Goal: Task Accomplishment & Management: Manage account settings

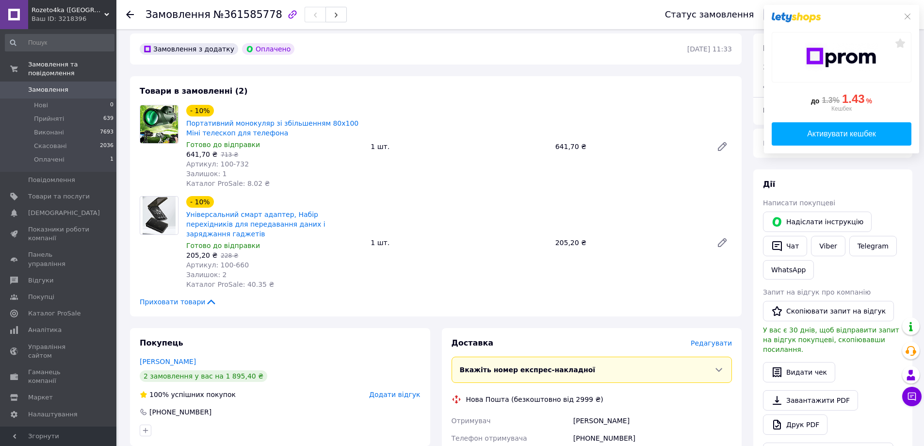
scroll to position [291, 0]
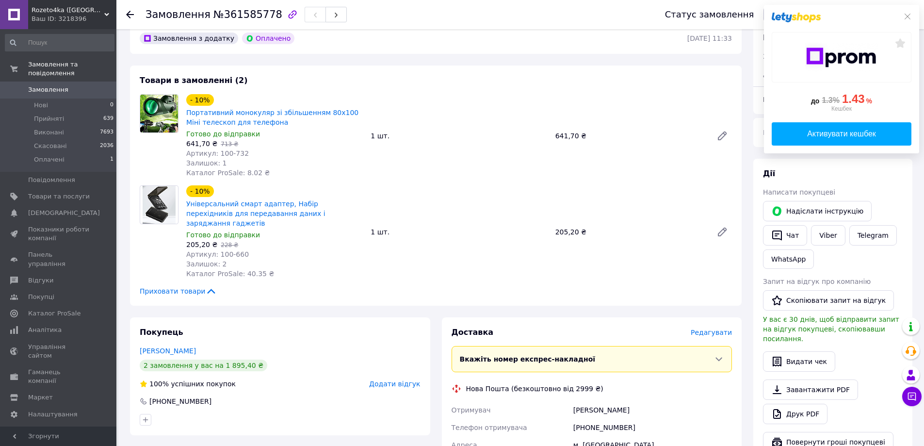
click at [33, 85] on span "Замовлення" at bounding box center [48, 89] width 40 height 9
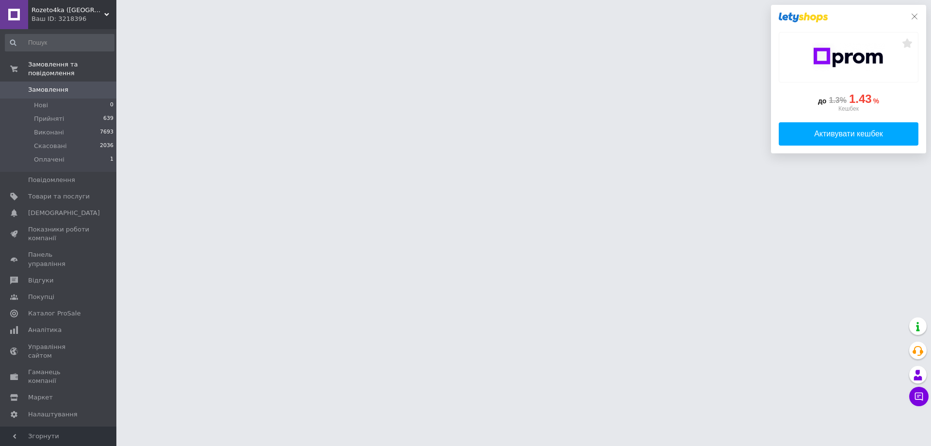
click at [917, 17] on icon at bounding box center [915, 17] width 8 height 8
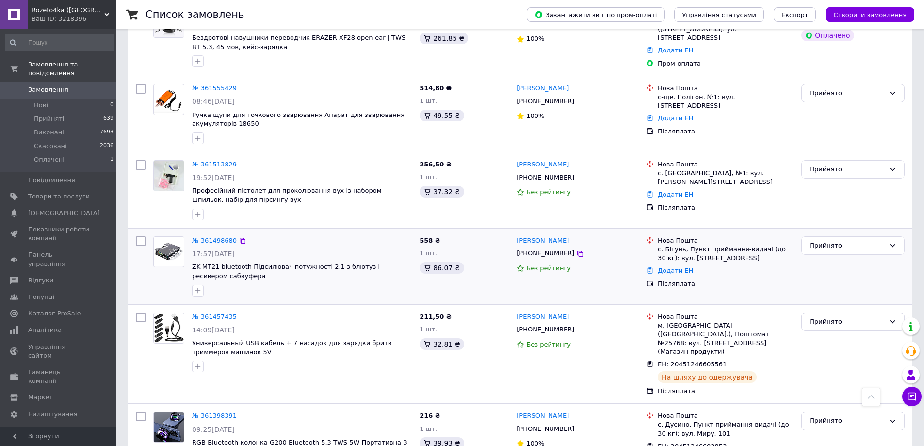
scroll to position [436, 0]
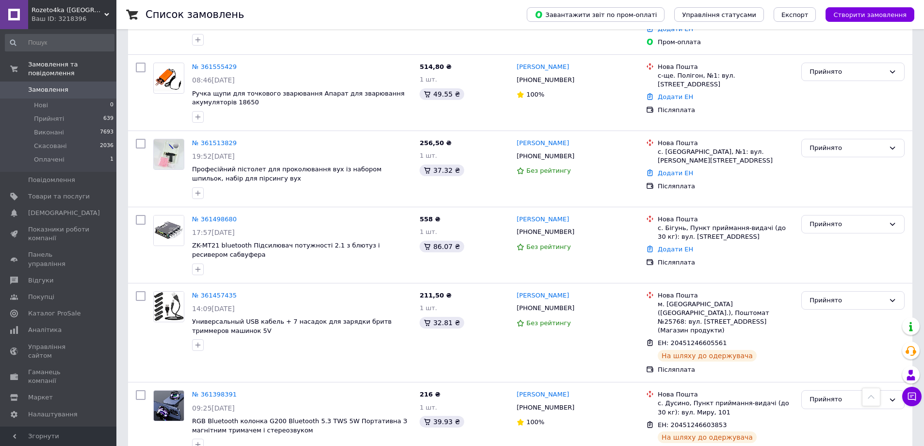
click at [43, 85] on span "Замовлення" at bounding box center [48, 89] width 40 height 9
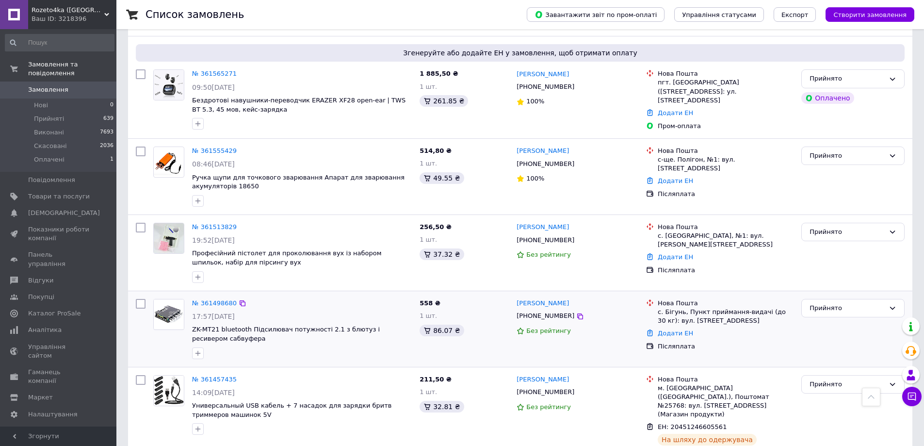
scroll to position [291, 0]
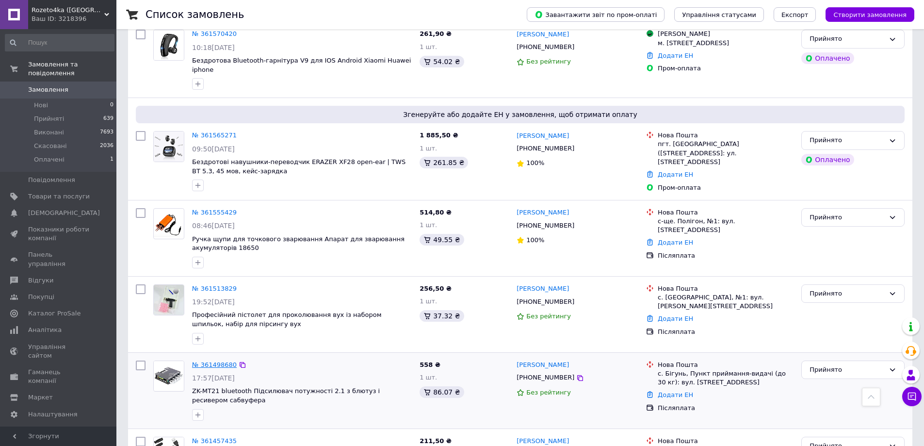
click at [217, 361] on link "№ 361498680" at bounding box center [214, 364] width 45 height 7
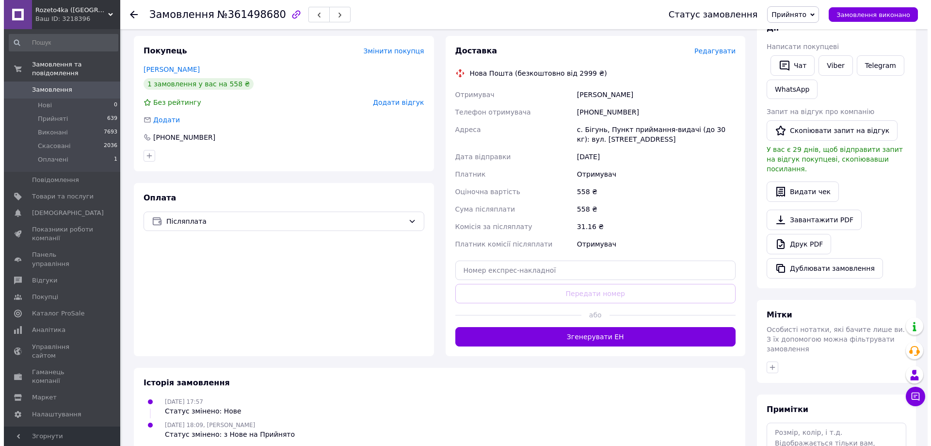
scroll to position [194, 0]
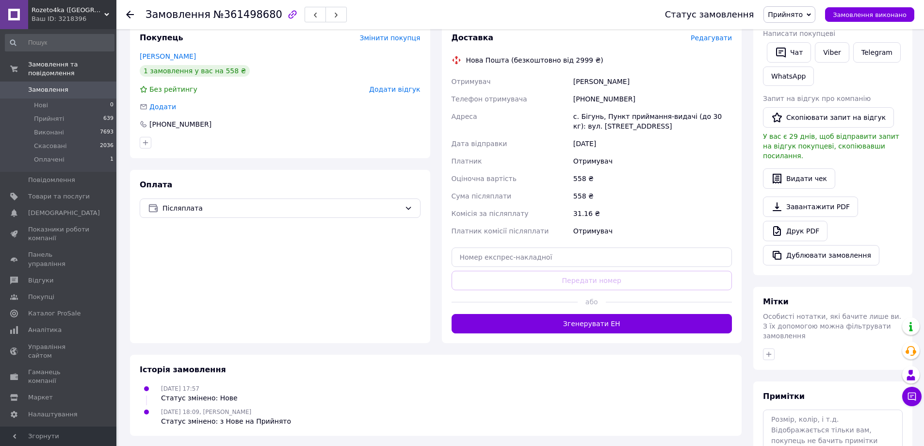
click at [718, 40] on span "Редагувати" at bounding box center [711, 38] width 41 height 8
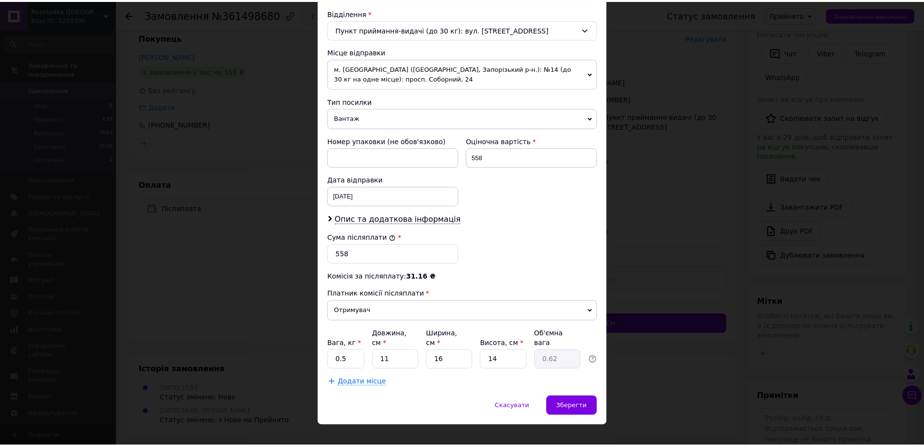
scroll to position [304, 0]
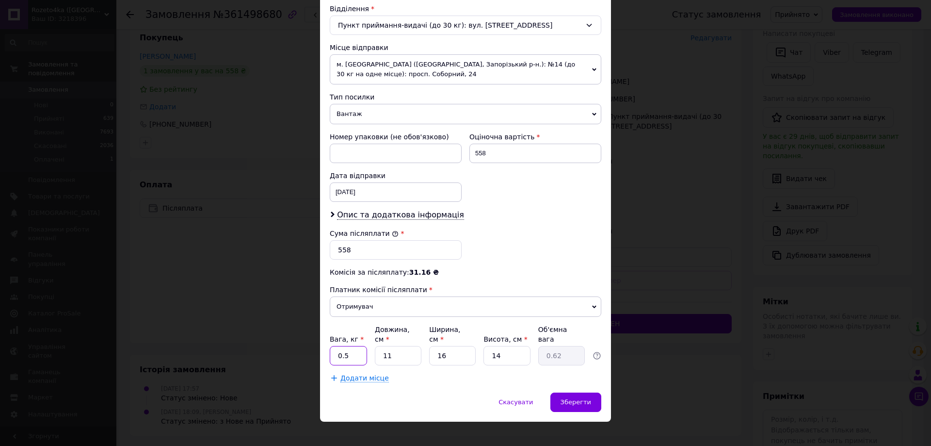
click at [355, 346] on input "0.5" at bounding box center [348, 355] width 37 height 19
type input "0.1"
drag, startPoint x: 393, startPoint y: 354, endPoint x: 377, endPoint y: 358, distance: 15.9
click at [377, 358] on div "Платник Отримувач Відправник Прізвище отримувача [PERSON_NAME] Ім'я отримувача …" at bounding box center [466, 95] width 272 height 575
type input "1"
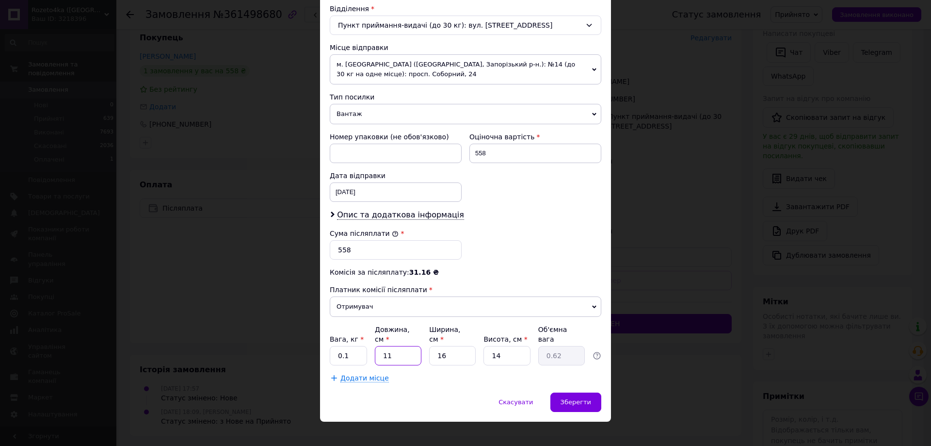
type input "0.1"
type input "10"
type input "0.56"
type input "10"
drag, startPoint x: 443, startPoint y: 346, endPoint x: 431, endPoint y: 351, distance: 13.1
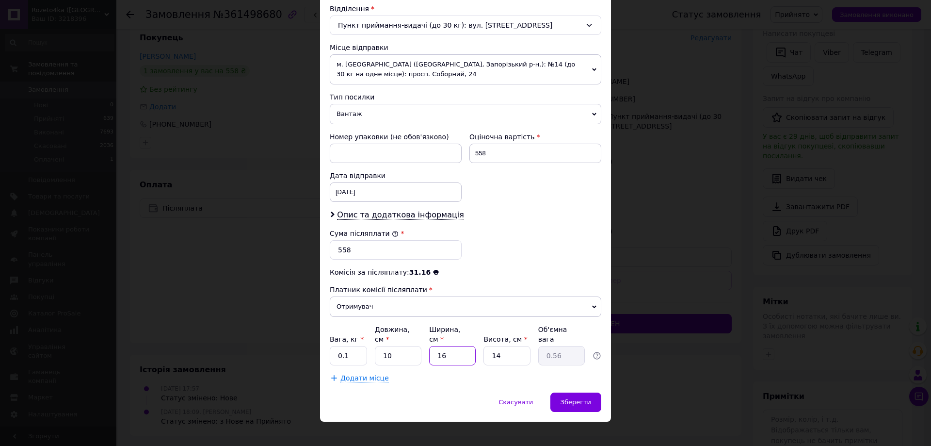
click at [431, 351] on input "16" at bounding box center [452, 355] width 47 height 19
type input "1"
type input "0.1"
type input "10"
type input "0.35"
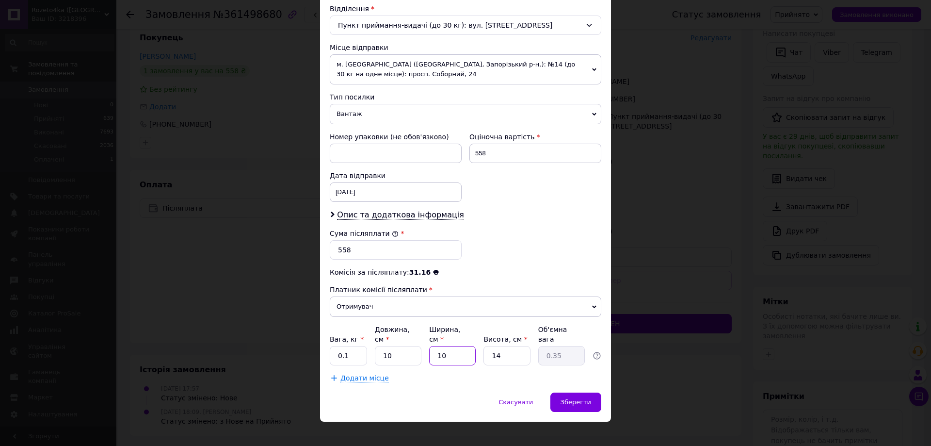
type input "10"
drag, startPoint x: 503, startPoint y: 347, endPoint x: 477, endPoint y: 355, distance: 27.5
click at [478, 355] on div "Платник Отримувач Відправник Прізвище отримувача [PERSON_NAME] Ім'я отримувача …" at bounding box center [466, 95] width 272 height 575
type input "1"
type input "0.1"
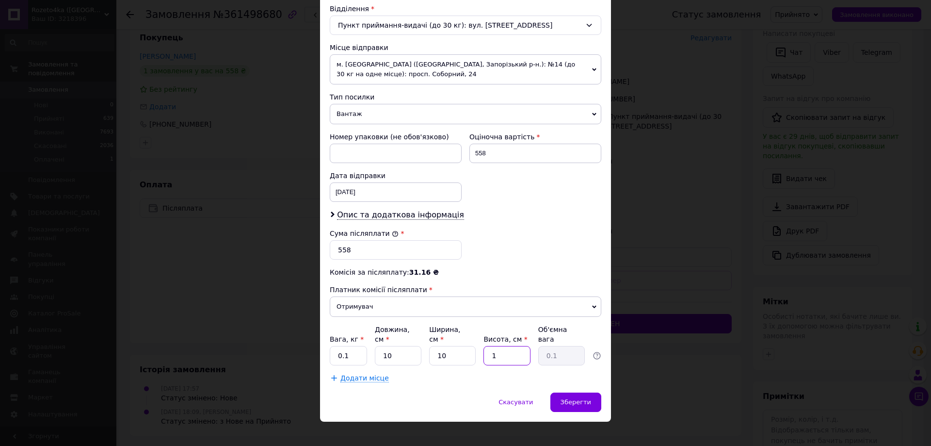
type input "10"
type input "0.25"
type input "10"
click at [569, 398] on span "Зберегти" at bounding box center [576, 401] width 31 height 7
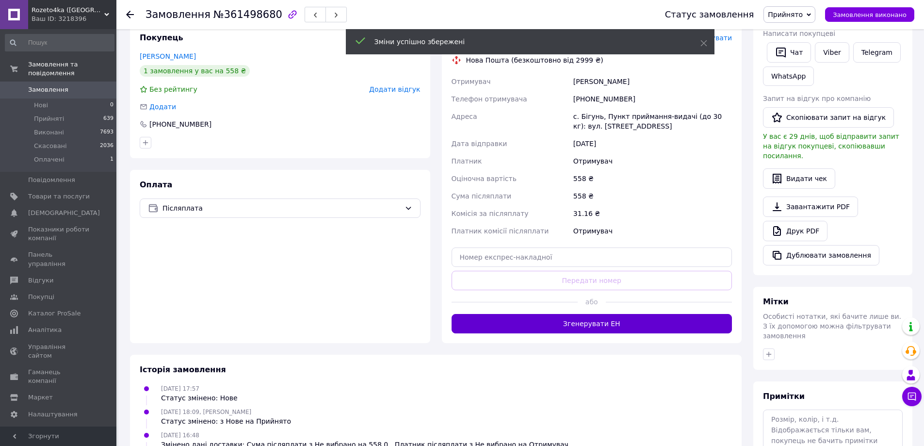
click at [614, 325] on button "Згенерувати ЕН" at bounding box center [591, 323] width 281 height 19
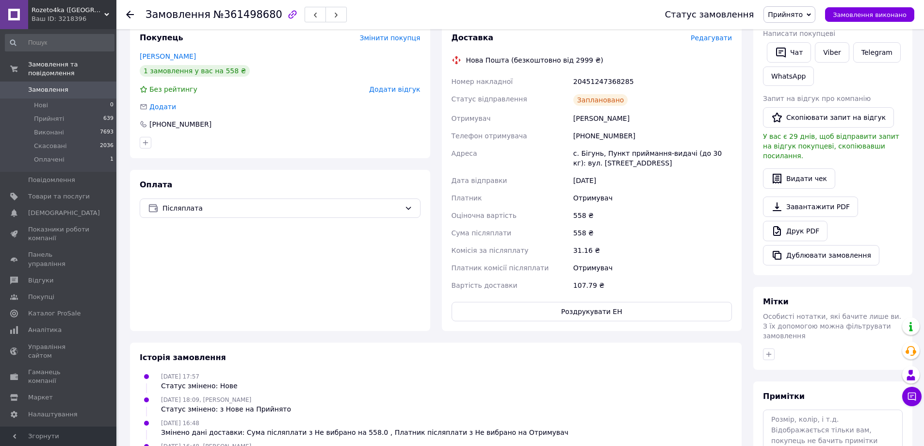
click at [43, 85] on span "Замовлення" at bounding box center [48, 89] width 40 height 9
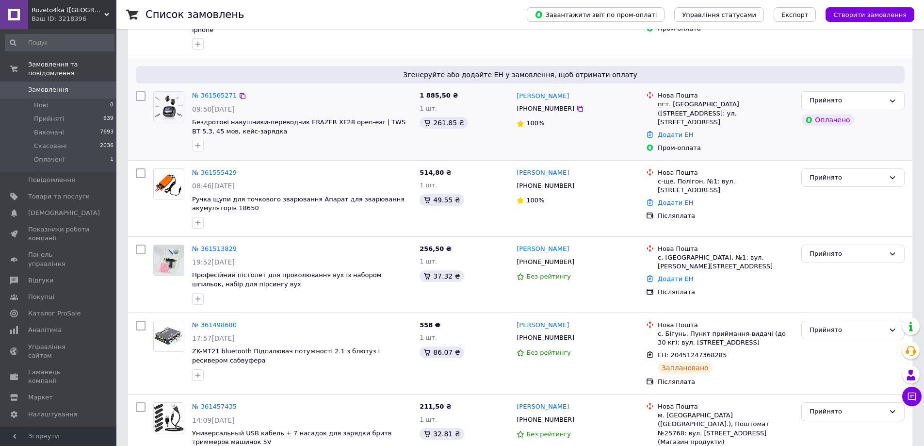
scroll to position [339, 0]
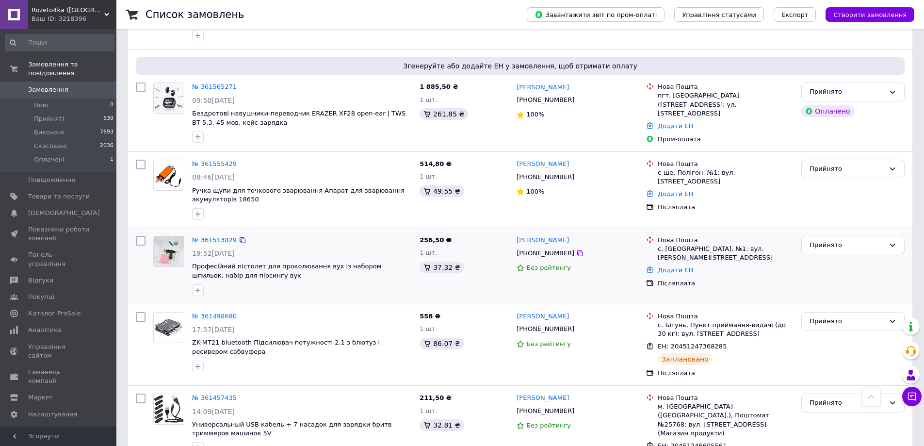
click at [217, 232] on div "№ 361513829 19:52[DATE] Професійний пістолет для проколювання вух із набором шп…" at bounding box center [301, 266] width 227 height 68
click at [218, 236] on link "№ 361513829" at bounding box center [214, 239] width 45 height 7
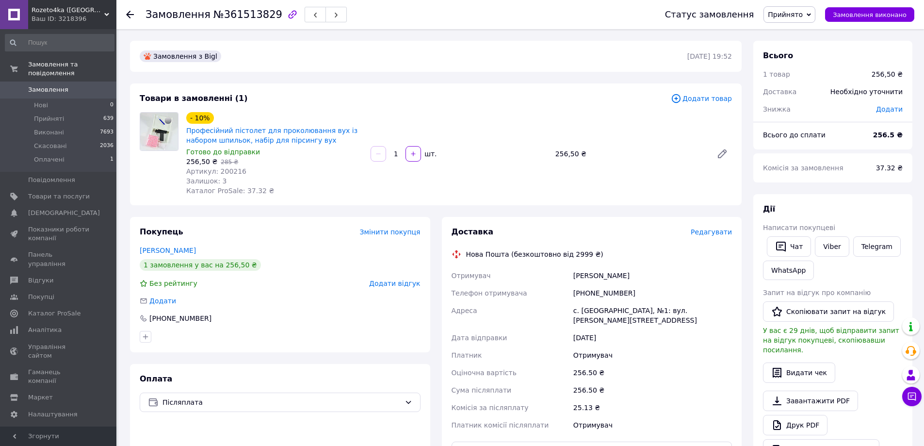
click at [716, 233] on span "Редагувати" at bounding box center [711, 232] width 41 height 8
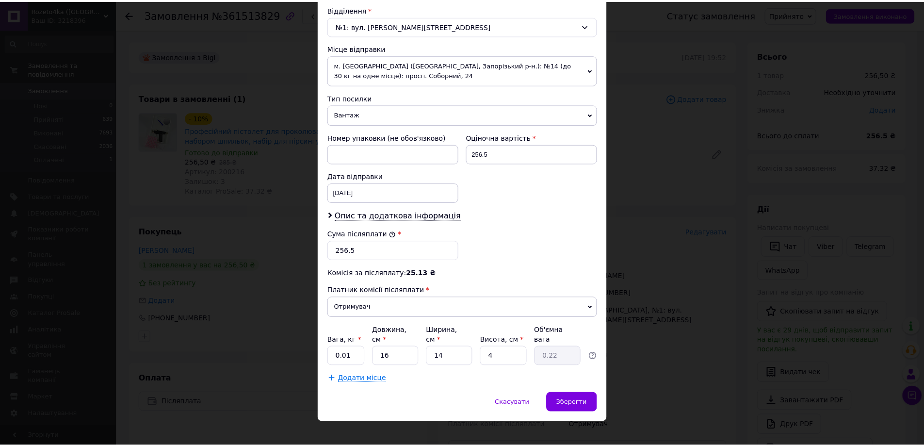
scroll to position [304, 0]
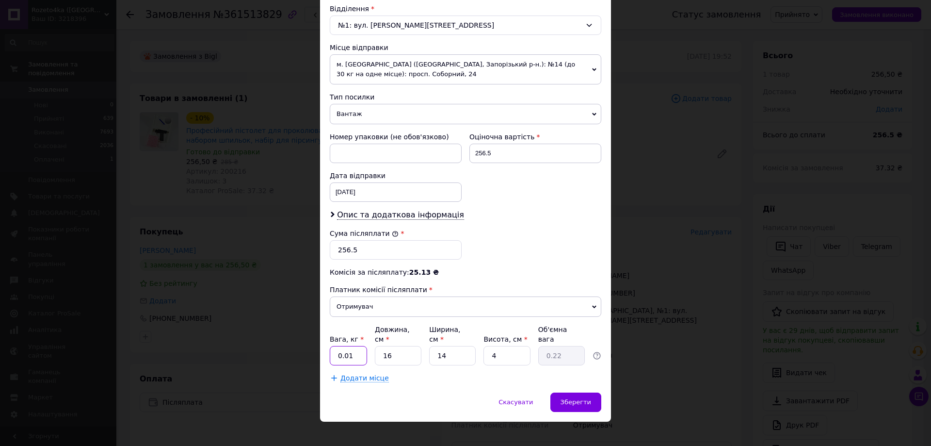
click at [345, 347] on input "0.01" at bounding box center [348, 355] width 37 height 19
type input "0.1"
drag, startPoint x: 388, startPoint y: 348, endPoint x: 369, endPoint y: 353, distance: 20.0
click at [369, 353] on div "Вага, кг * 0.1 Довжина, см * 16 Ширина, см * 14 Висота, см * 4 Об'ємна вага 0.22" at bounding box center [466, 344] width 272 height 41
type input "1"
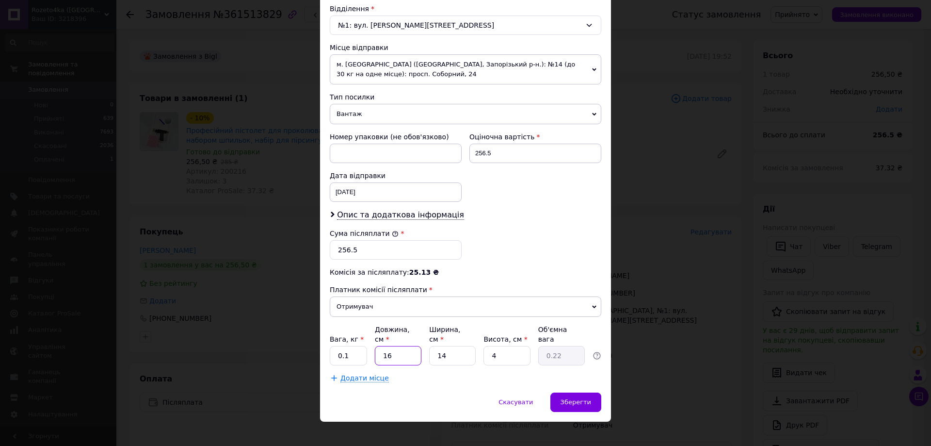
type input "0.1"
type input "10"
type input "0.14"
type input "10"
drag, startPoint x: 455, startPoint y: 347, endPoint x: 421, endPoint y: 353, distance: 34.0
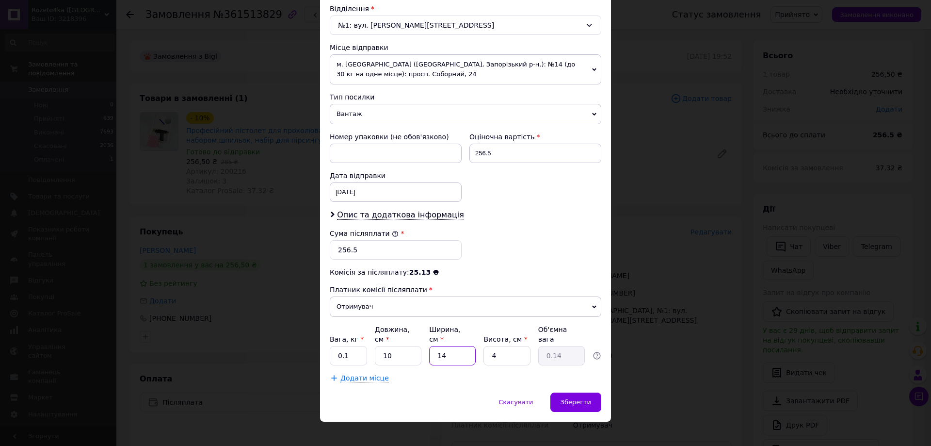
click at [421, 353] on div "Вага, кг * 0.1 Довжина, см * 10 Ширина, см * 14 Висота, см * 4 Об'ємна вага 0.14" at bounding box center [466, 344] width 272 height 41
type input "1"
type input "0.1"
type input "10"
drag, startPoint x: 499, startPoint y: 347, endPoint x: 479, endPoint y: 352, distance: 21.4
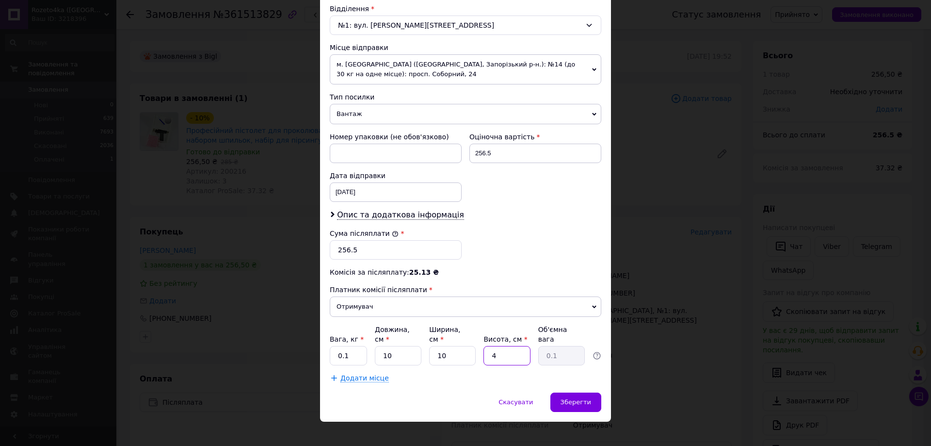
click at [479, 352] on div "Вага, кг * 0.1 Довжина, см * 10 Ширина, см * 10 Висота, см * 4 Об'ємна вага 0.1" at bounding box center [466, 344] width 272 height 41
type input "10"
type input "0.25"
type input "10"
click at [579, 398] on span "Зберегти" at bounding box center [576, 401] width 31 height 7
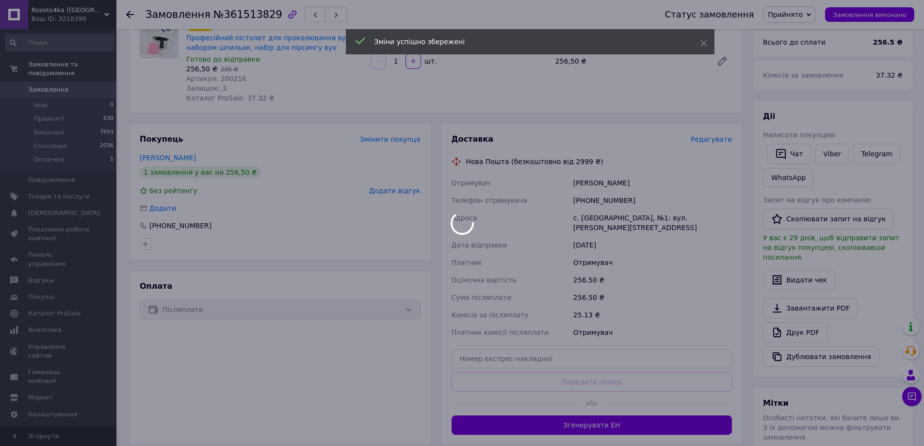
scroll to position [97, 0]
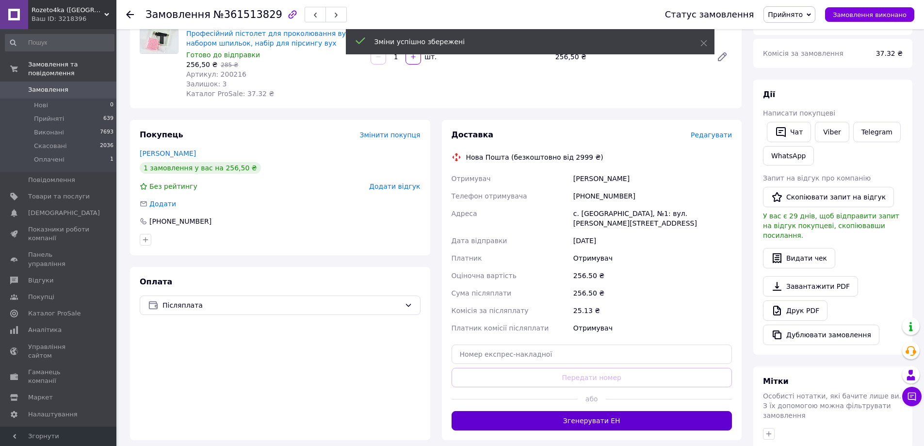
click at [614, 412] on button "Згенерувати ЕН" at bounding box center [591, 420] width 281 height 19
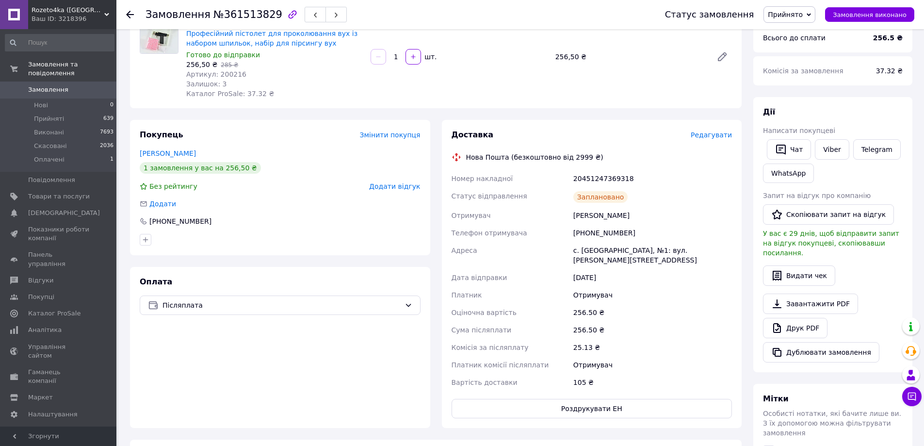
click at [48, 85] on span "Замовлення" at bounding box center [48, 89] width 40 height 9
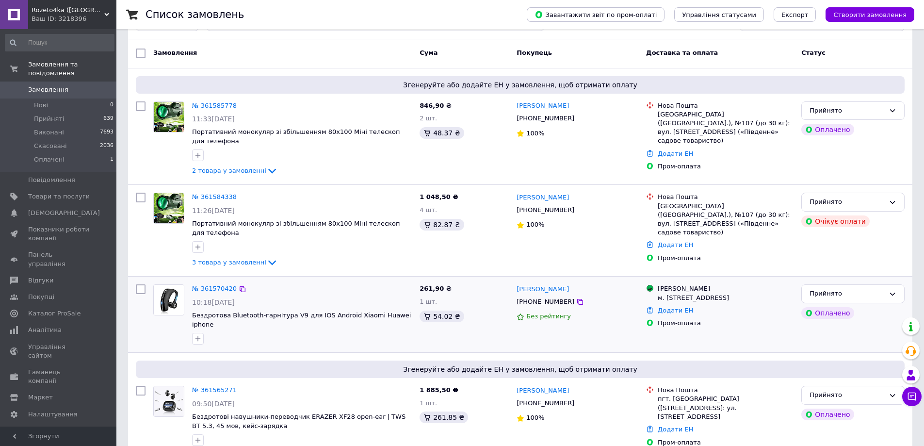
scroll to position [145, 0]
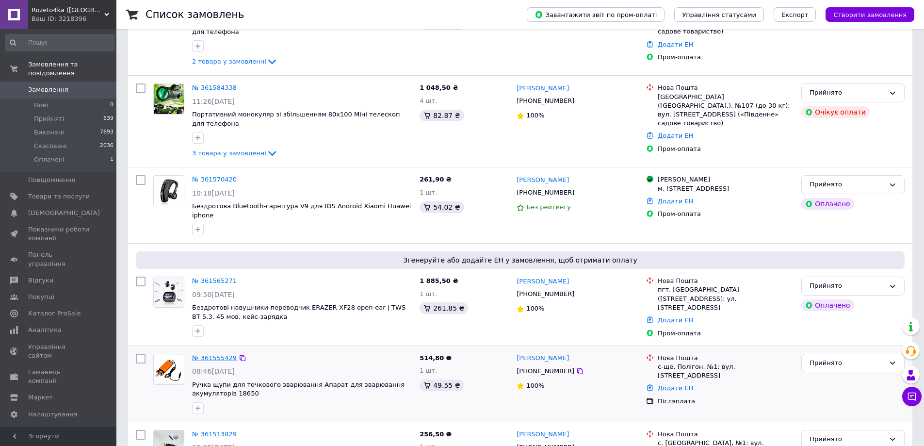
click at [220, 354] on link "№ 361555429" at bounding box center [214, 357] width 45 height 7
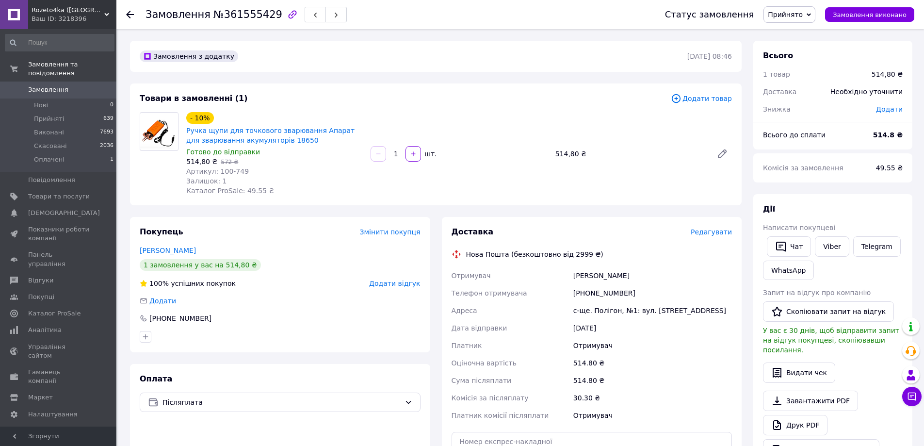
click at [724, 230] on span "Редагувати" at bounding box center [711, 232] width 41 height 8
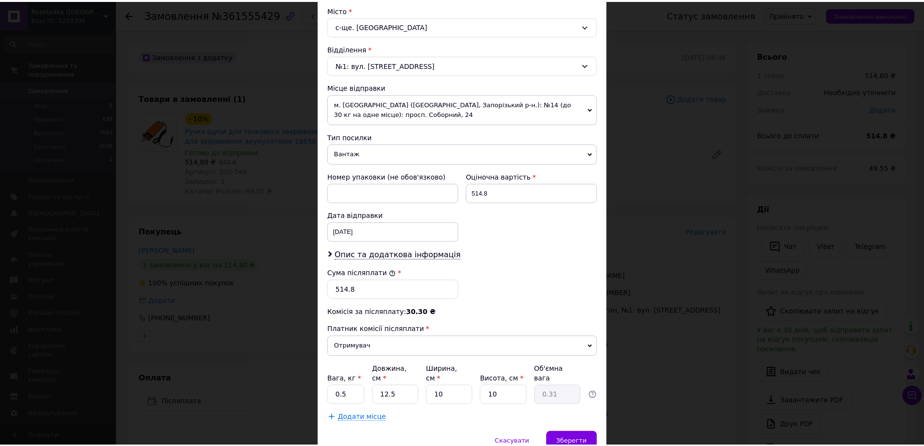
scroll to position [291, 0]
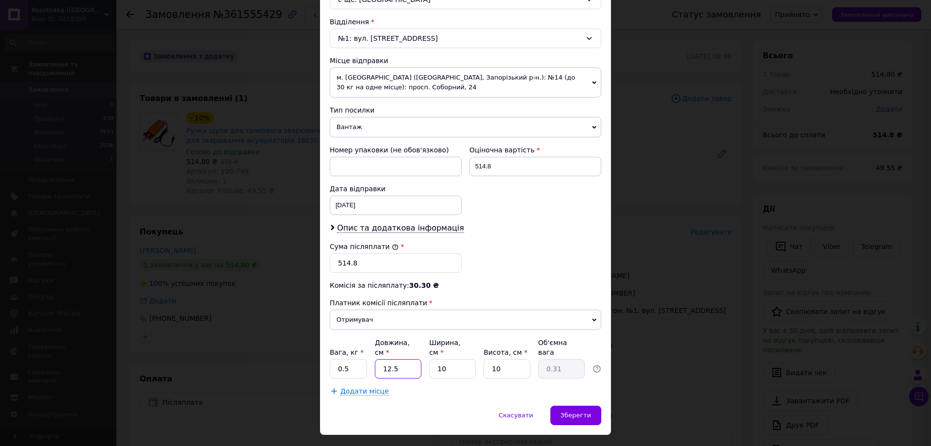
drag, startPoint x: 399, startPoint y: 362, endPoint x: 371, endPoint y: 369, distance: 28.8
click at [371, 369] on div "Платник Отримувач Відправник Прізвище отримувача [PERSON_NAME] Ім'я отримувача …" at bounding box center [466, 108] width 272 height 575
type input "1"
type input "0.1"
type input "10"
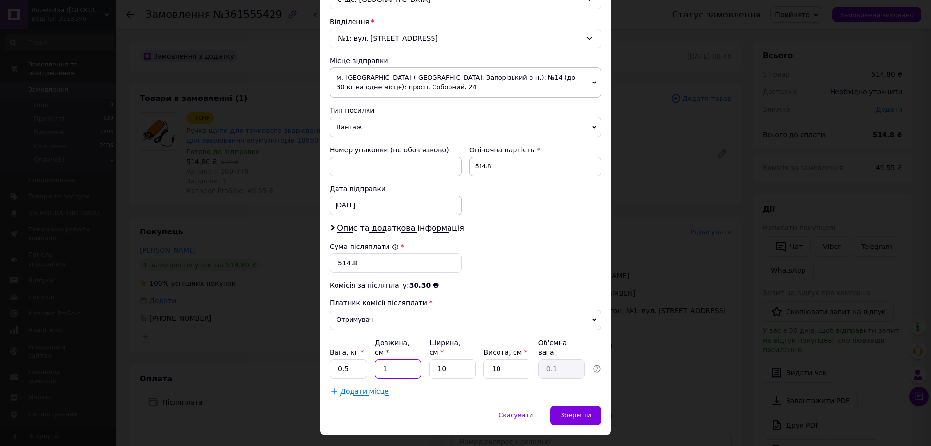
type input "0.25"
type input "10"
drag, startPoint x: 455, startPoint y: 363, endPoint x: 413, endPoint y: 372, distance: 43.2
click at [413, 372] on div "Платник Отримувач Відправник Прізвище отримувача [PERSON_NAME] Ім'я отримувача …" at bounding box center [466, 108] width 272 height 575
type input "1"
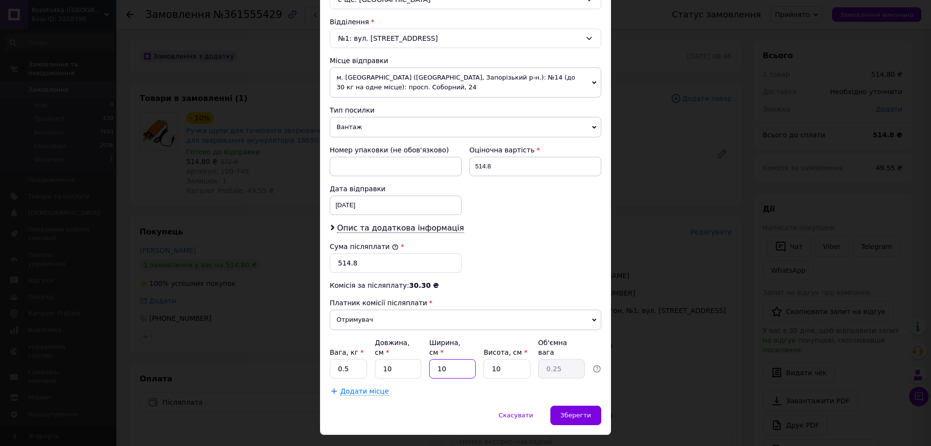
type input "0.1"
type input "10"
type input "0.25"
drag, startPoint x: 506, startPoint y: 357, endPoint x: 473, endPoint y: 367, distance: 34.8
click at [473, 367] on div "Вага, кг * 0.5 Довжина, см * 10 Ширина, см * 10 Висота, см * 10 Об'ємна вага 0.…" at bounding box center [466, 358] width 272 height 41
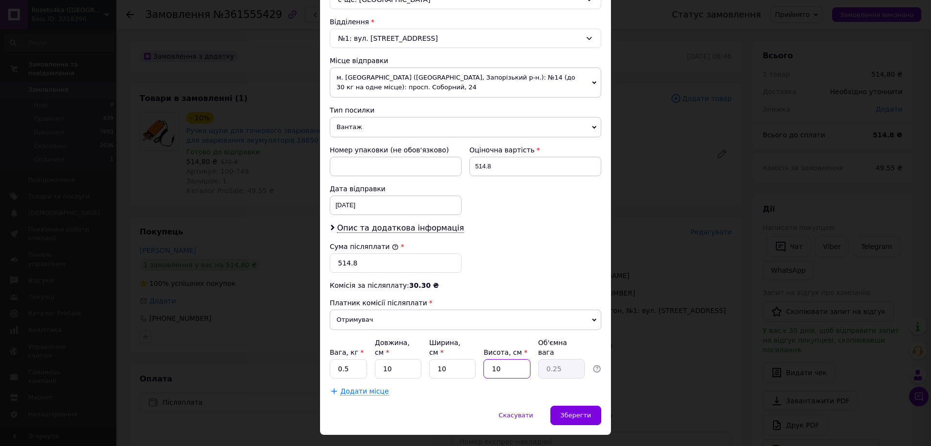
type input "1"
type input "0.1"
type input "10"
type input "0.25"
click at [579, 411] on span "Зберегти" at bounding box center [576, 414] width 31 height 7
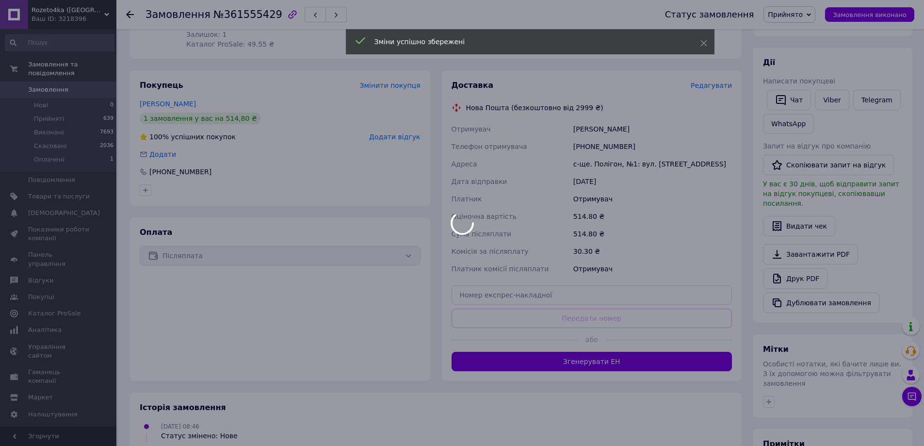
scroll to position [194, 0]
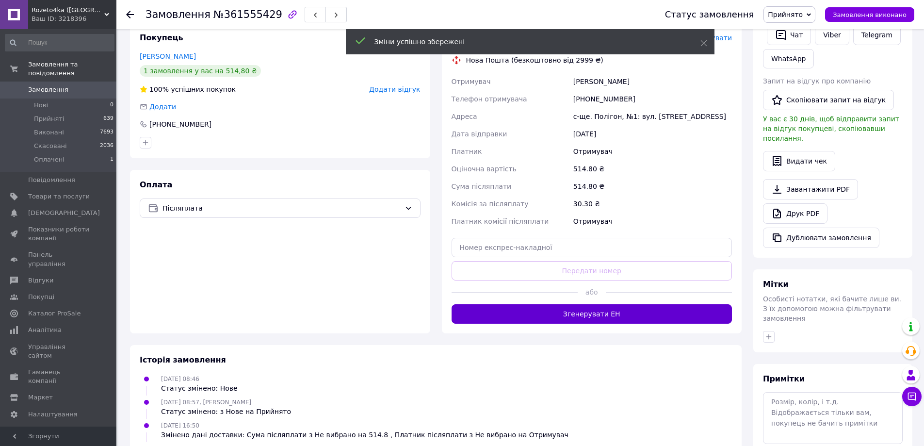
click at [611, 311] on button "Згенерувати ЕН" at bounding box center [591, 313] width 281 height 19
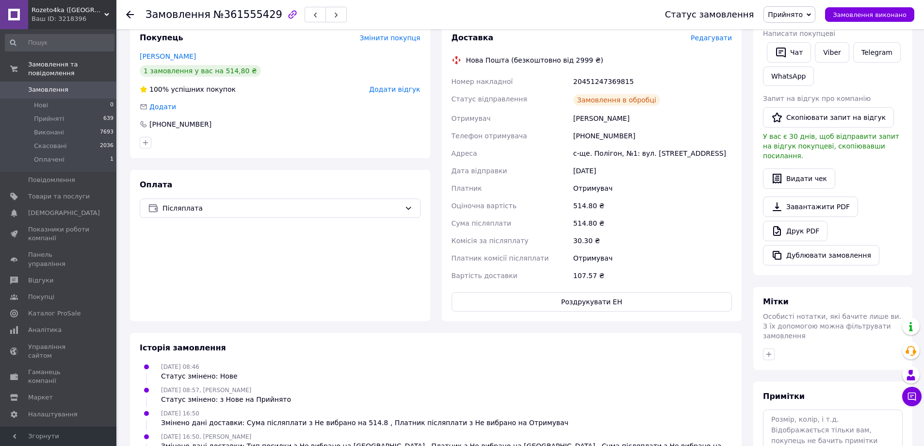
click at [49, 85] on span "Замовлення" at bounding box center [48, 89] width 40 height 9
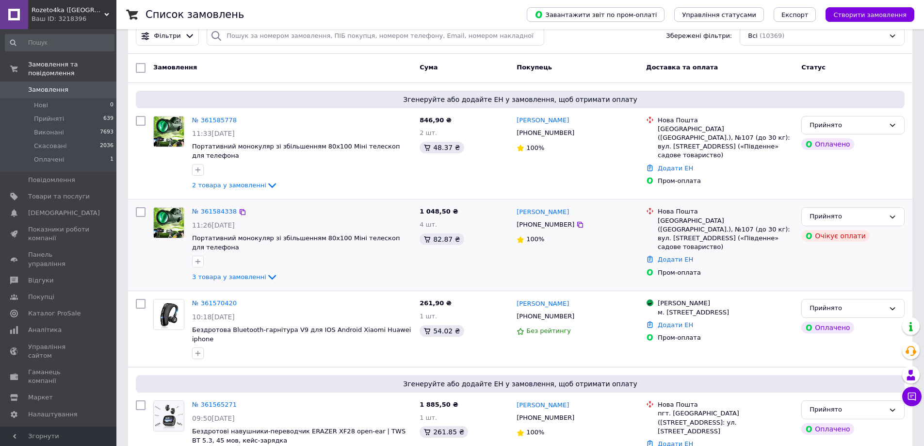
scroll to position [48, 0]
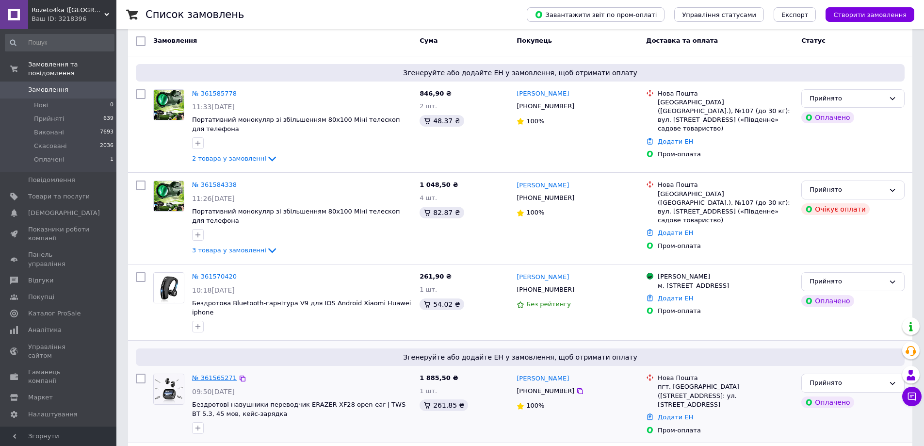
click at [218, 374] on link "№ 361565271" at bounding box center [214, 377] width 45 height 7
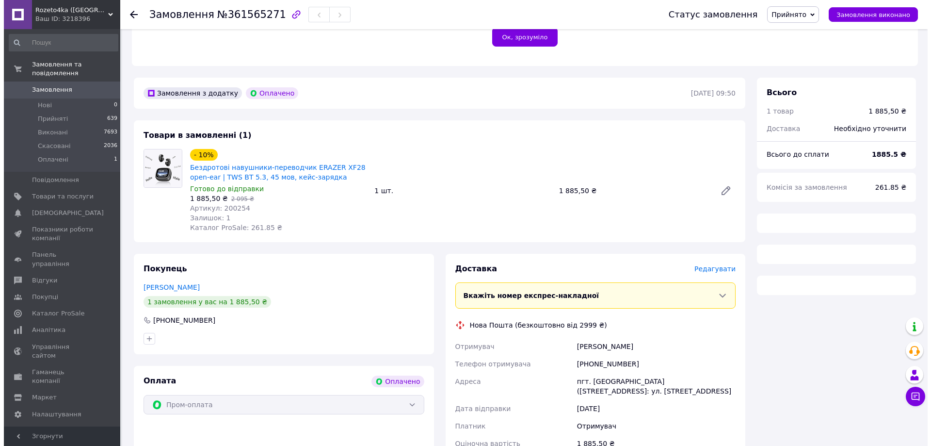
scroll to position [291, 0]
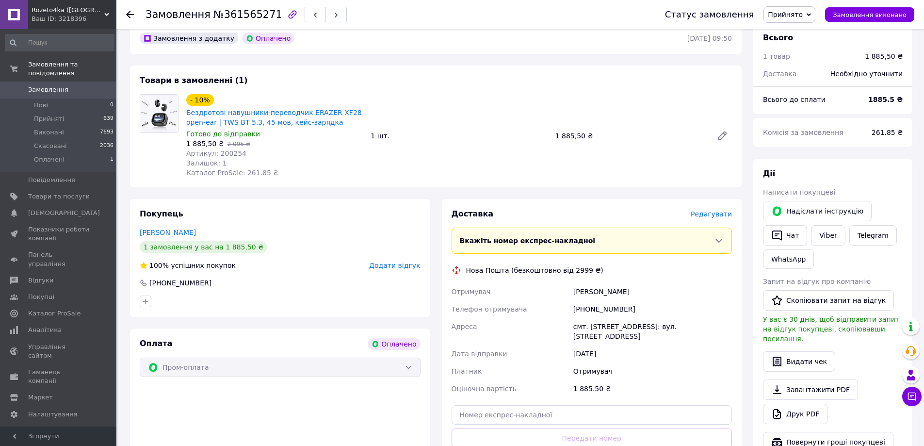
click at [718, 210] on span "Редагувати" at bounding box center [711, 214] width 41 height 8
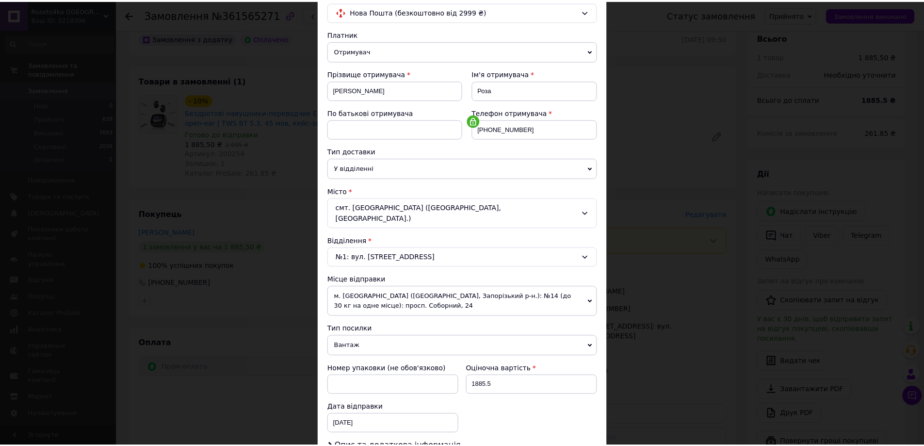
scroll to position [208, 0]
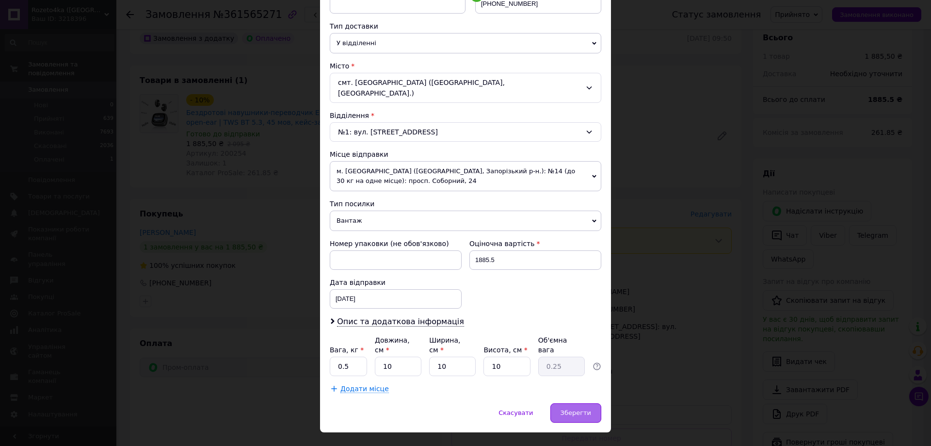
click at [578, 409] on span "Зберегти" at bounding box center [576, 412] width 31 height 7
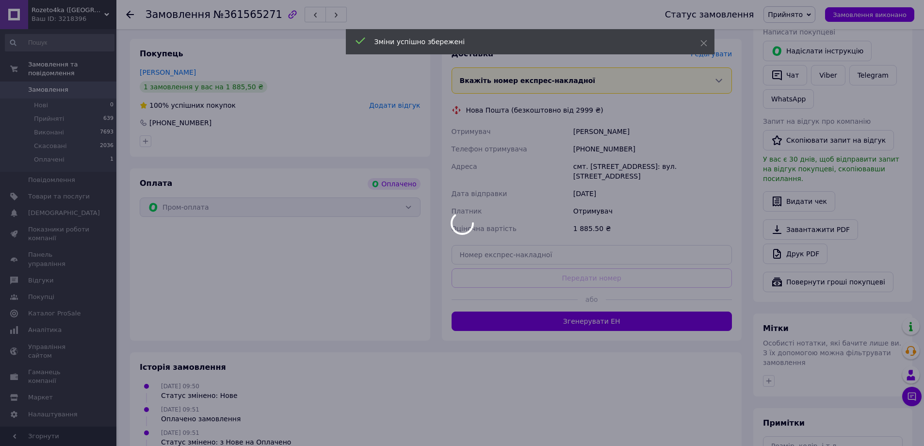
scroll to position [485, 0]
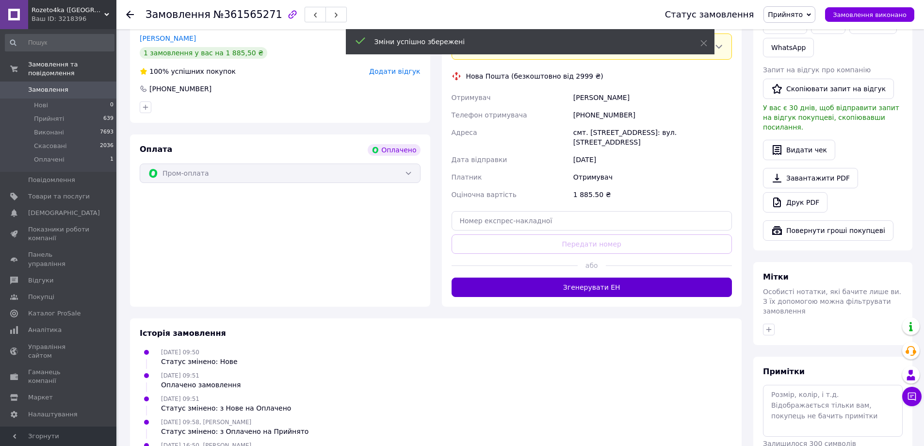
click at [605, 277] on button "Згенерувати ЕН" at bounding box center [591, 286] width 281 height 19
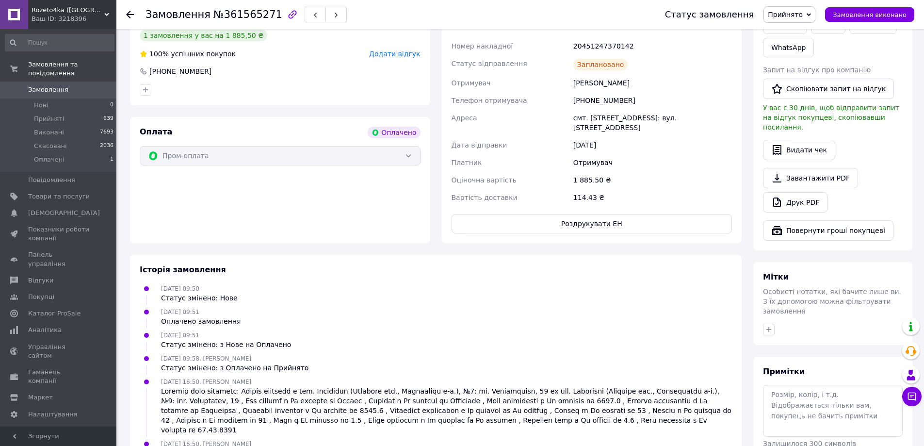
scroll to position [524, 0]
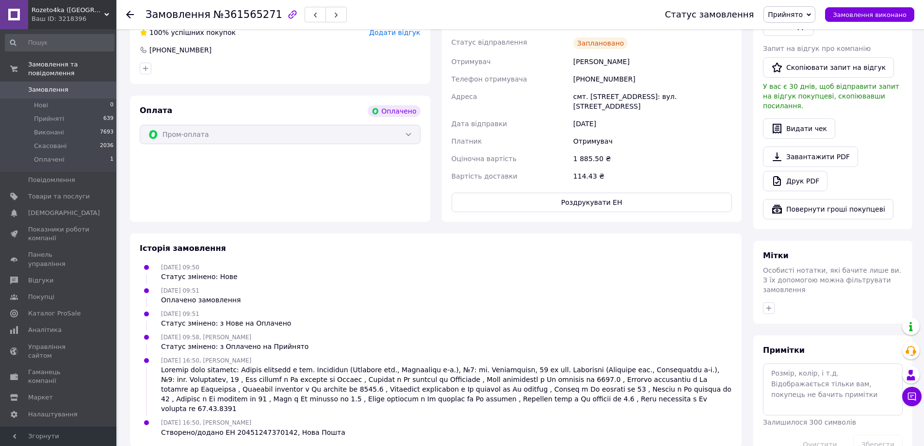
click at [28, 85] on span at bounding box center [14, 89] width 28 height 9
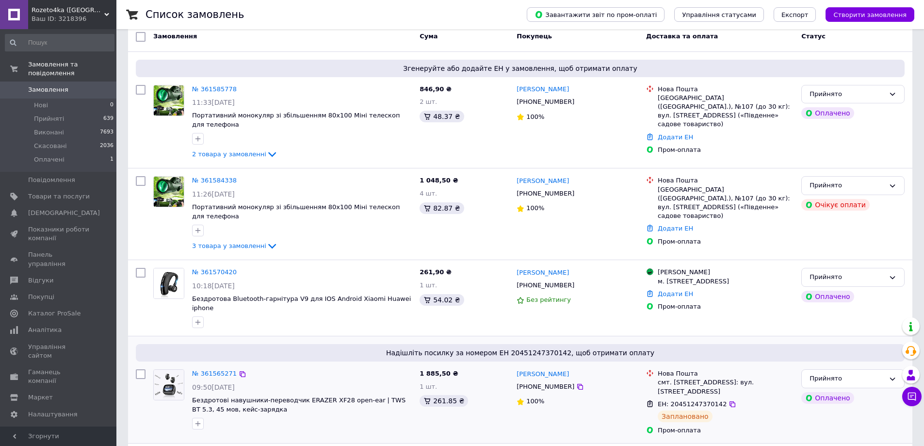
scroll to position [145, 0]
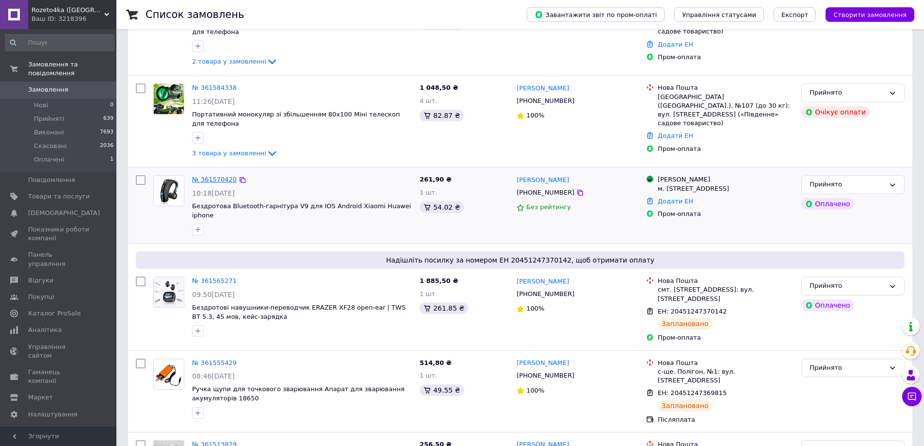
click at [205, 177] on link "№ 361570420" at bounding box center [214, 179] width 45 height 7
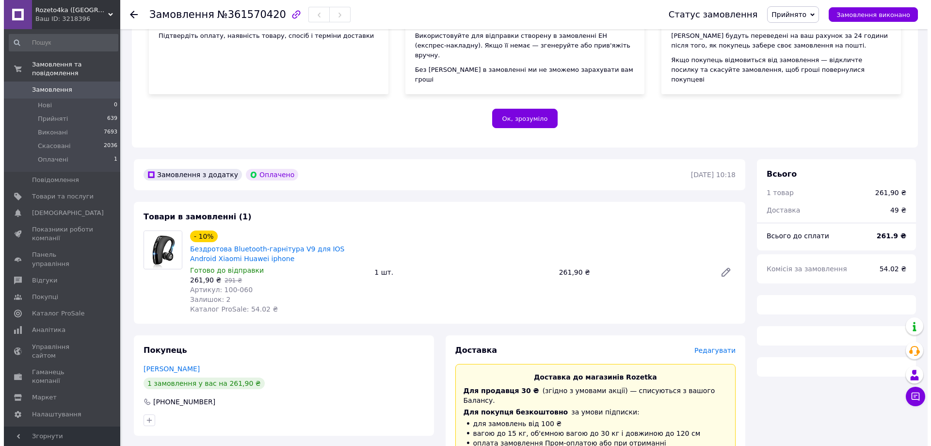
scroll to position [242, 0]
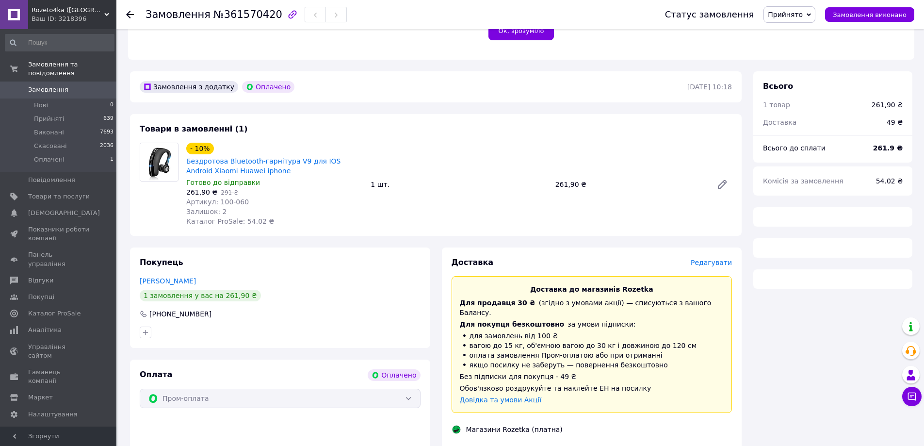
click at [721, 258] on span "Редагувати" at bounding box center [711, 262] width 41 height 8
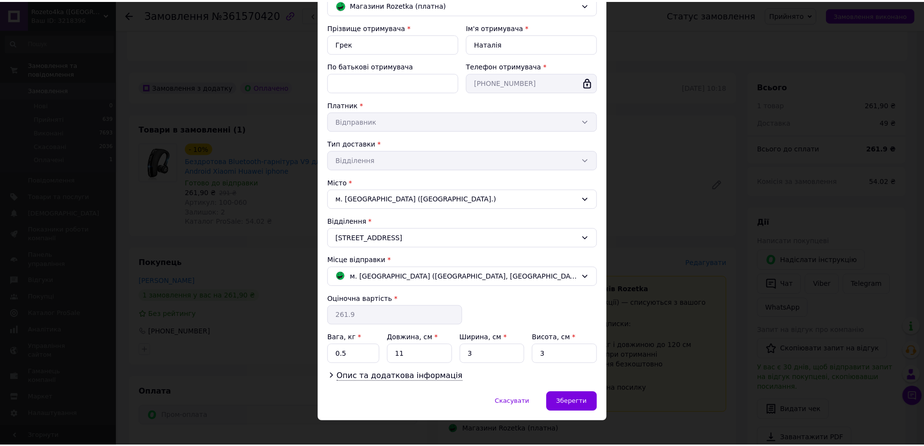
scroll to position [99, 0]
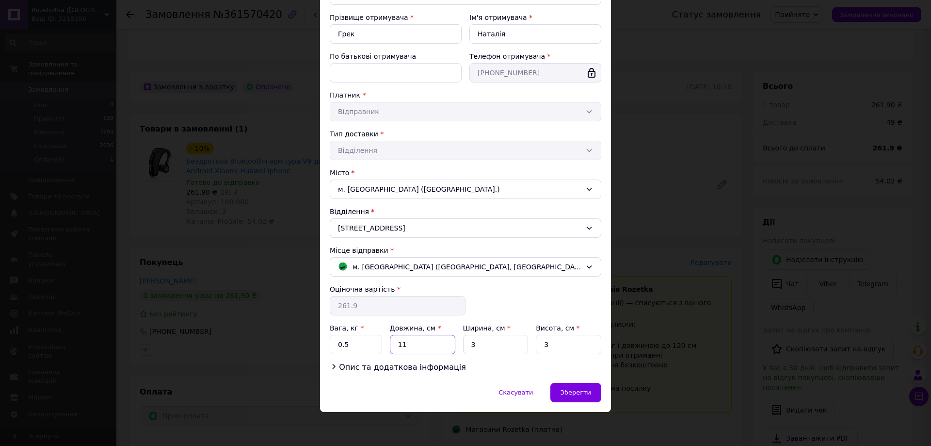
drag, startPoint x: 415, startPoint y: 341, endPoint x: 396, endPoint y: 352, distance: 22.1
click at [396, 352] on input "11" at bounding box center [422, 344] width 65 height 19
type input "10"
drag, startPoint x: 473, startPoint y: 345, endPoint x: 448, endPoint y: 354, distance: 27.3
click at [448, 354] on div "Прізвище отримувача * Грек Ім'я отримувача * [PERSON_NAME] батькові отримувача …" at bounding box center [466, 193] width 272 height 360
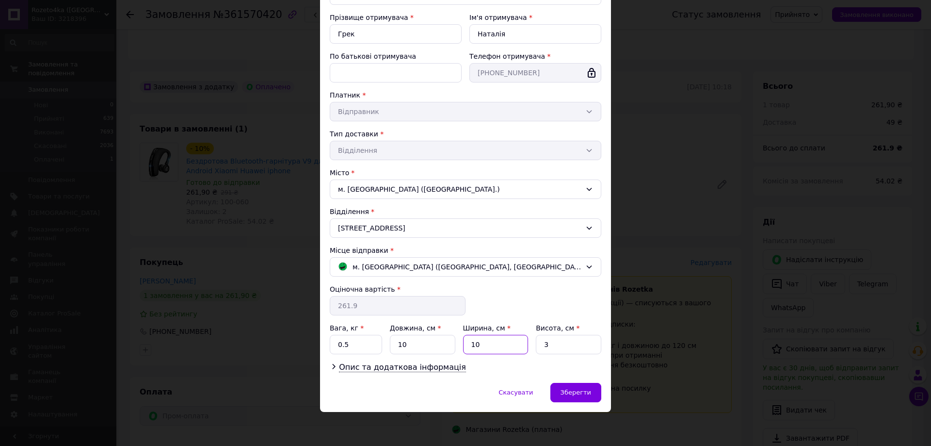
type input "10"
drag, startPoint x: 558, startPoint y: 342, endPoint x: 519, endPoint y: 350, distance: 39.9
click at [519, 350] on div "Вага, кг * 0.5 Довжина, см * 10 Ширина, см * 10 Висота, см * 3" at bounding box center [466, 338] width 272 height 31
type input "10"
click at [498, 370] on div "Опис та додаткова інформація" at bounding box center [466, 367] width 272 height 11
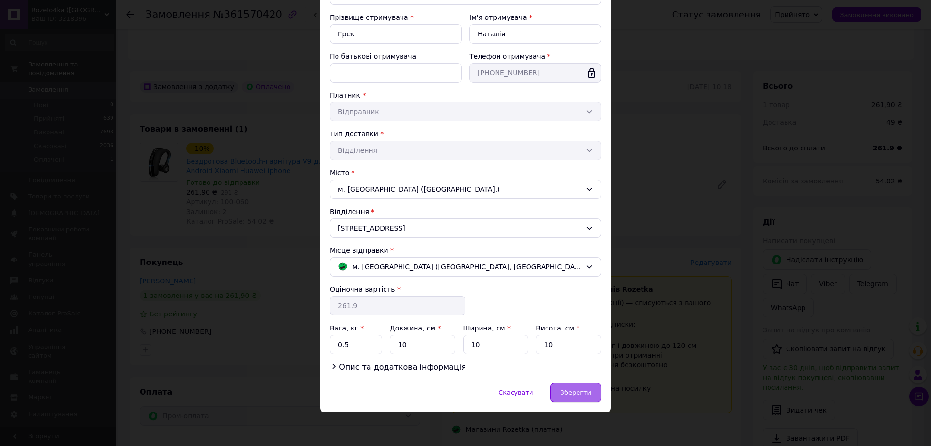
click at [574, 390] on span "Зберегти" at bounding box center [576, 391] width 31 height 7
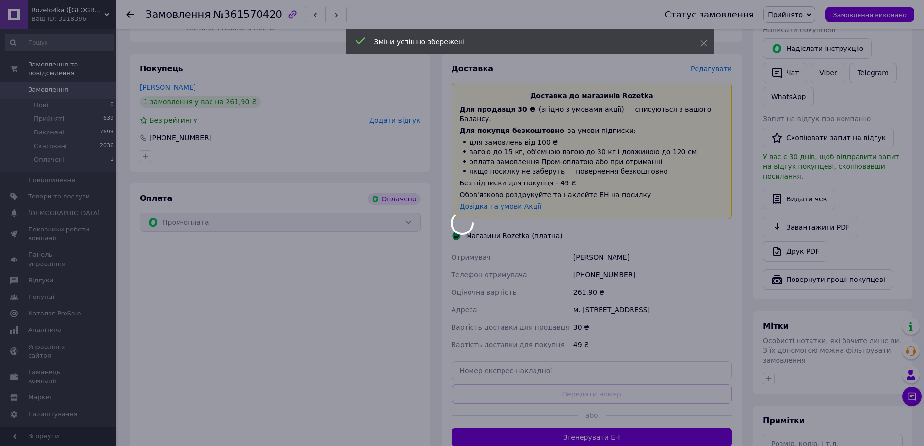
scroll to position [436, 0]
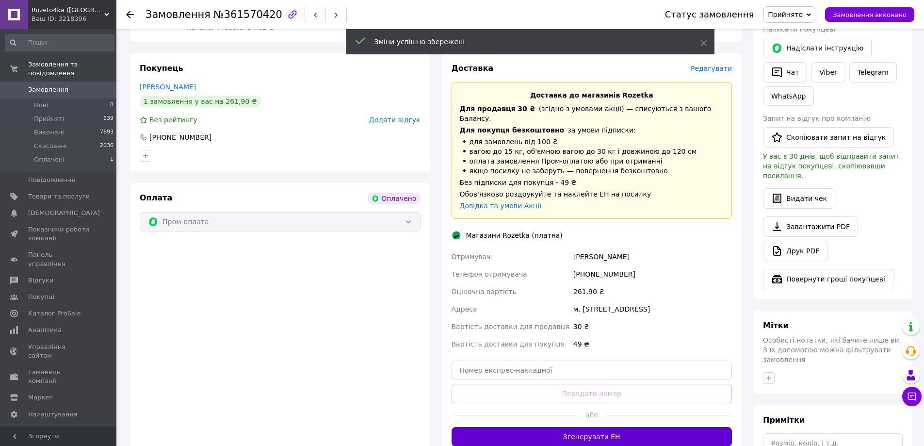
click at [605, 427] on button "Згенерувати ЕН" at bounding box center [591, 436] width 281 height 19
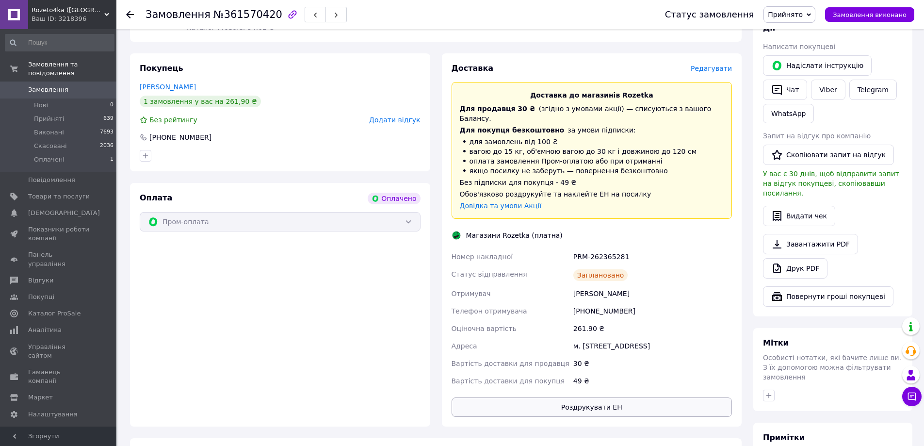
click at [605, 397] on button "Роздрукувати ЕН" at bounding box center [591, 406] width 281 height 19
click at [41, 81] on link "Замовлення 0" at bounding box center [59, 89] width 119 height 16
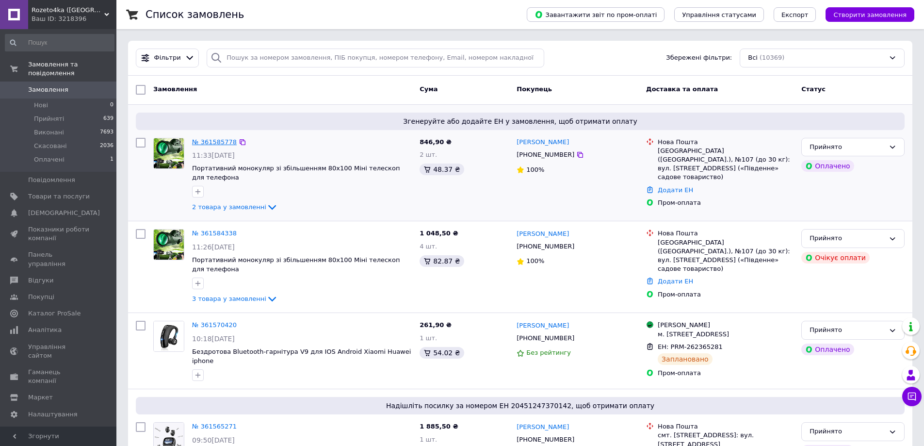
click at [211, 140] on link "№ 361585778" at bounding box center [214, 141] width 45 height 7
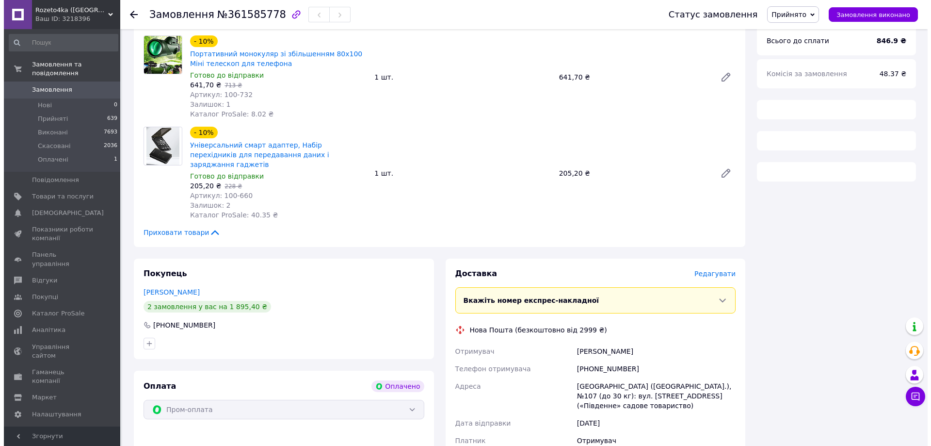
scroll to position [355, 0]
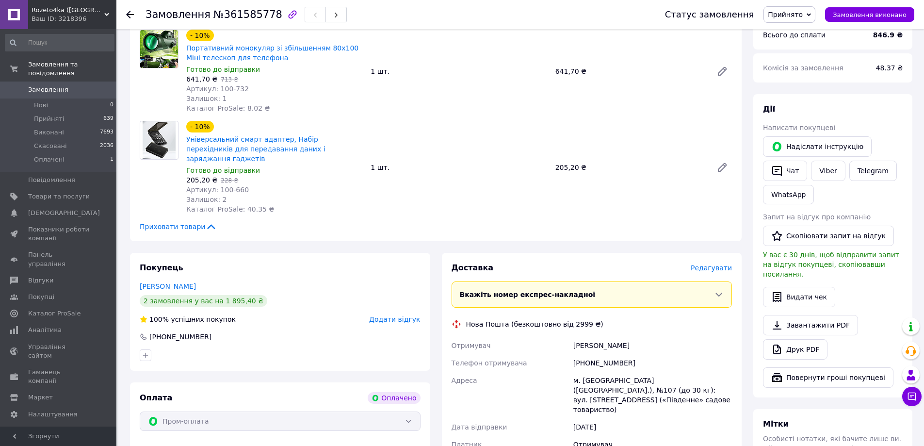
click at [724, 264] on span "Редагувати" at bounding box center [711, 268] width 41 height 8
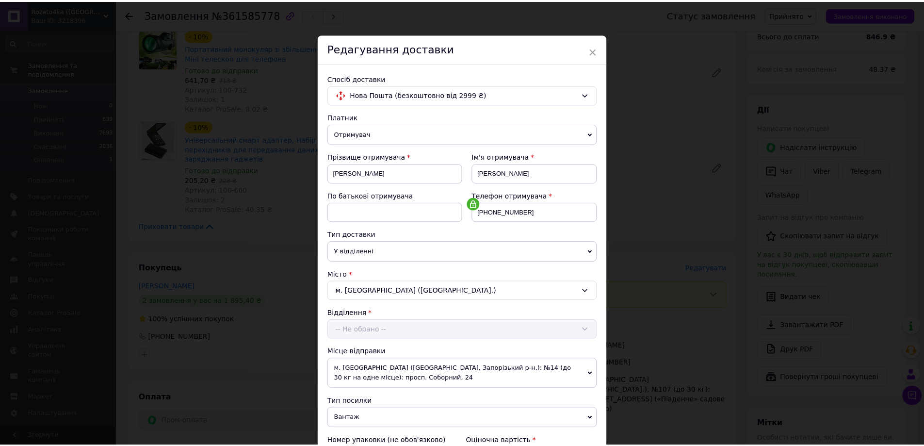
scroll to position [208, 0]
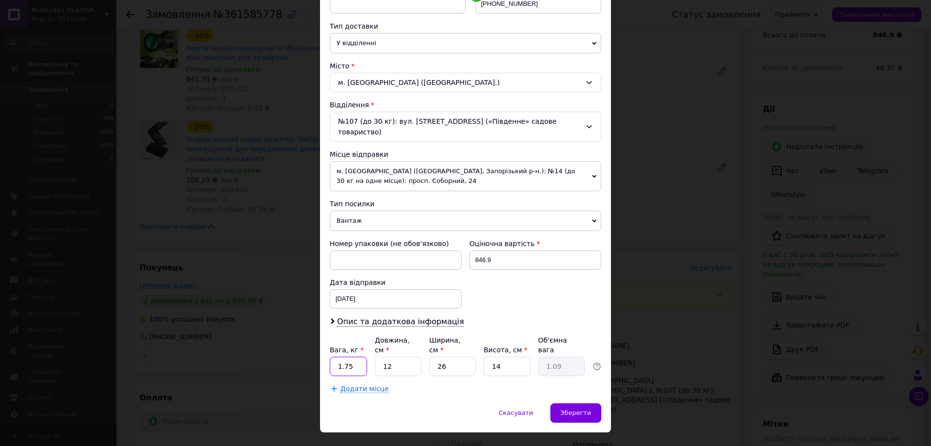
drag, startPoint x: 347, startPoint y: 350, endPoint x: 319, endPoint y: 358, distance: 28.8
click at [320, 358] on div "Спосіб доставки Нова Пошта (безкоштовно від 2999 ₴) Платник Отримувач Відправни…" at bounding box center [465, 128] width 291 height 547
type input "0.5"
drag, startPoint x: 393, startPoint y: 346, endPoint x: 370, endPoint y: 354, distance: 23.8
click at [370, 354] on div "Вага, кг * 0.5 Довжина, см * 12 Ширина, см * 26 Висота, см * 14 Об'ємна вага 1.…" at bounding box center [466, 355] width 272 height 41
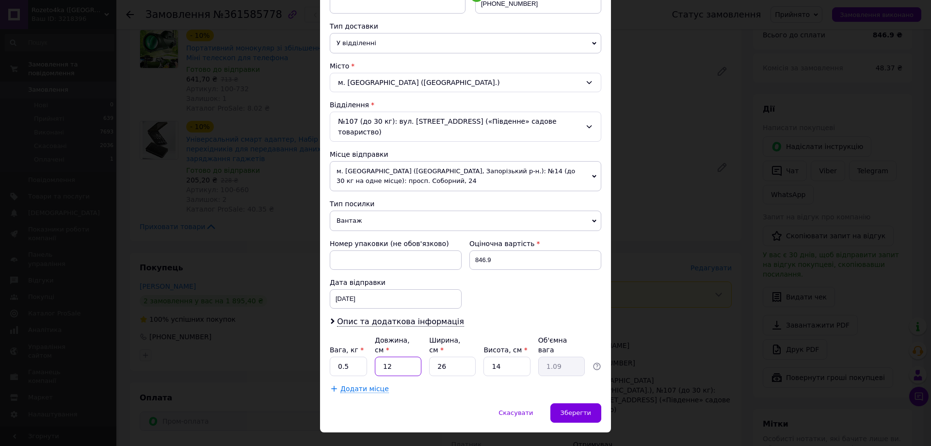
type input "1"
type input "0.1"
type input "10"
type input "0.91"
type input "10"
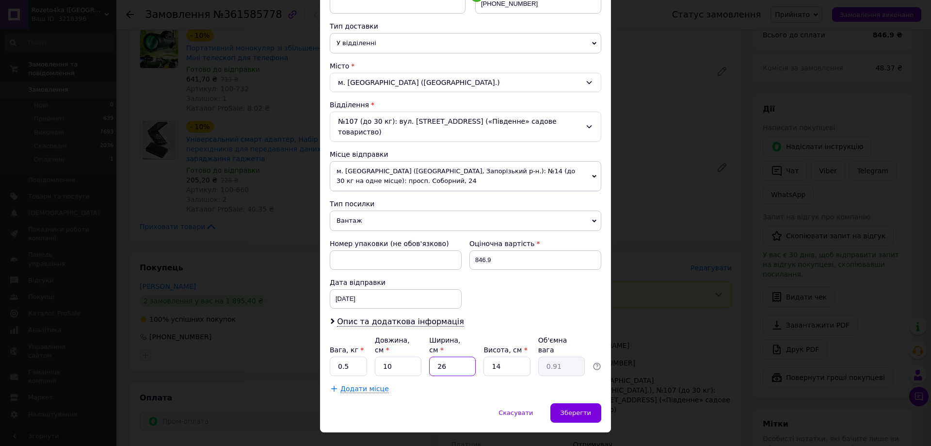
drag, startPoint x: 459, startPoint y: 348, endPoint x: 465, endPoint y: 369, distance: 22.1
click at [404, 362] on div "Платник Отримувач Відправник Прізвище отримувача [PERSON_NAME] Ім'я отримувача …" at bounding box center [466, 148] width 272 height 489
type input "1"
type input "0.1"
type input "10"
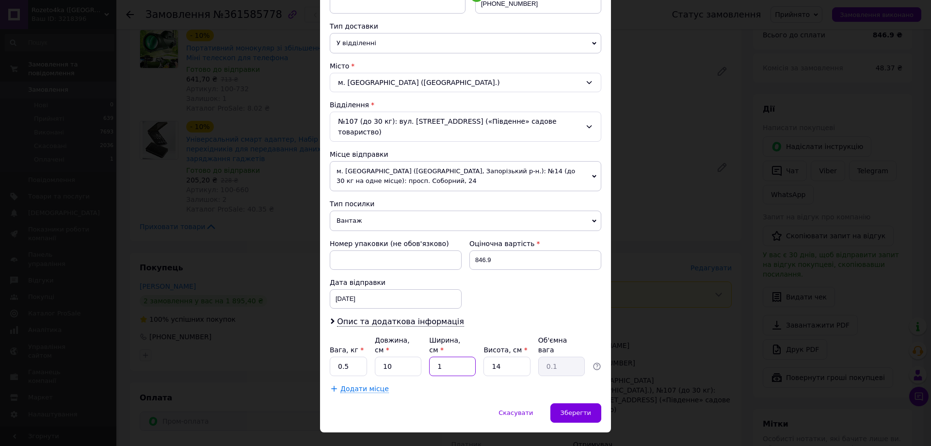
type input "0.35"
type input "10"
drag, startPoint x: 510, startPoint y: 347, endPoint x: 439, endPoint y: 364, distance: 72.8
click at [443, 360] on div "Платник Отримувач Відправник Прізвище отримувача [PERSON_NAME] Ім'я отримувача …" at bounding box center [466, 148] width 272 height 489
type input "1"
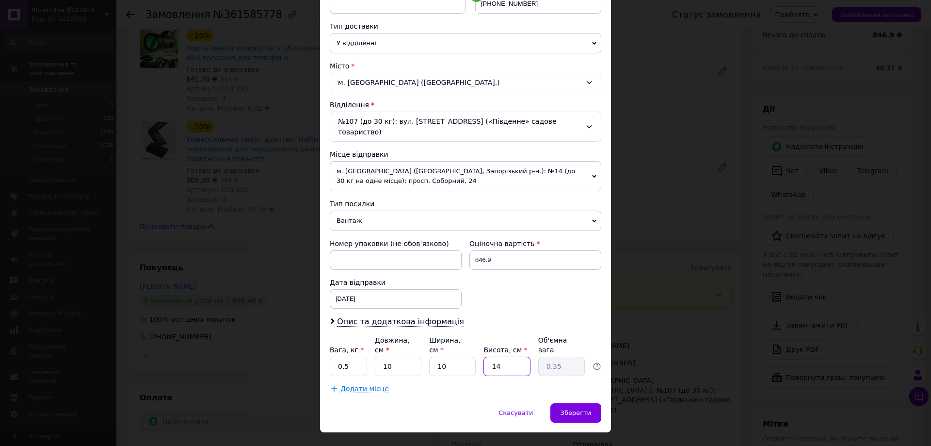
type input "0.1"
drag, startPoint x: 504, startPoint y: 348, endPoint x: 464, endPoint y: 359, distance: 41.6
click at [464, 359] on div "Платник Отримувач Відправник Прізвище отримувача [PERSON_NAME] Ім'я отримувача …" at bounding box center [466, 148] width 272 height 489
type input "10"
type input "0.25"
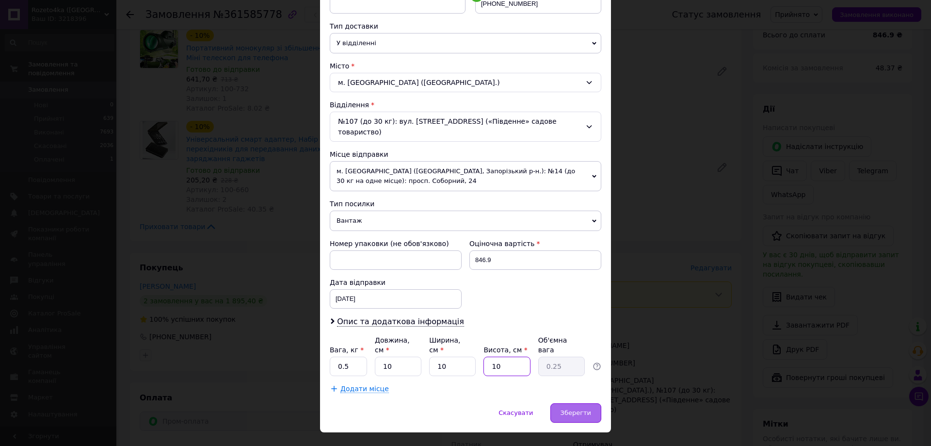
type input "10"
click at [567, 409] on span "Зберегти" at bounding box center [576, 412] width 31 height 7
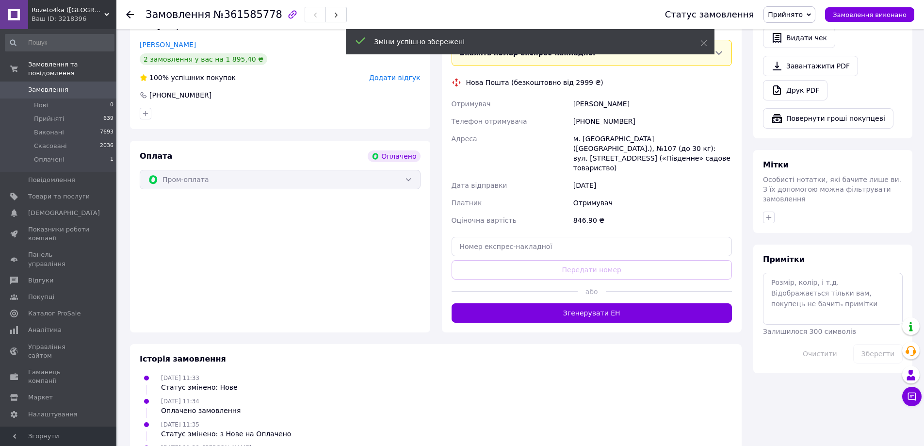
scroll to position [598, 0]
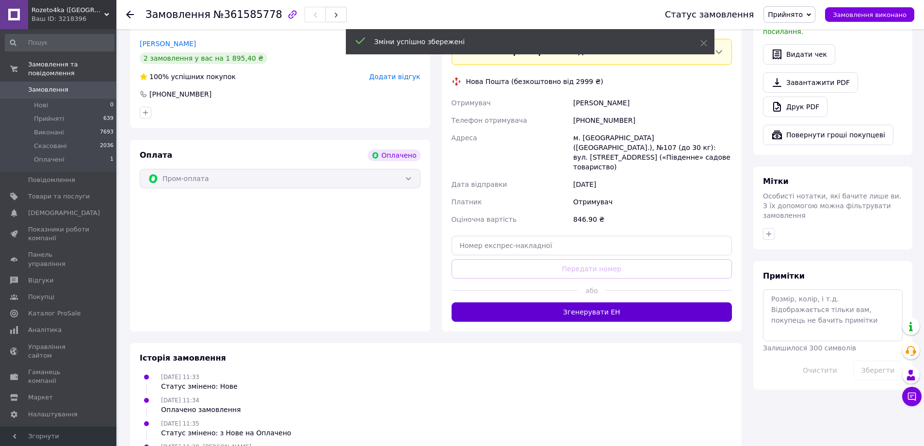
click at [599, 302] on button "Згенерувати ЕН" at bounding box center [591, 311] width 281 height 19
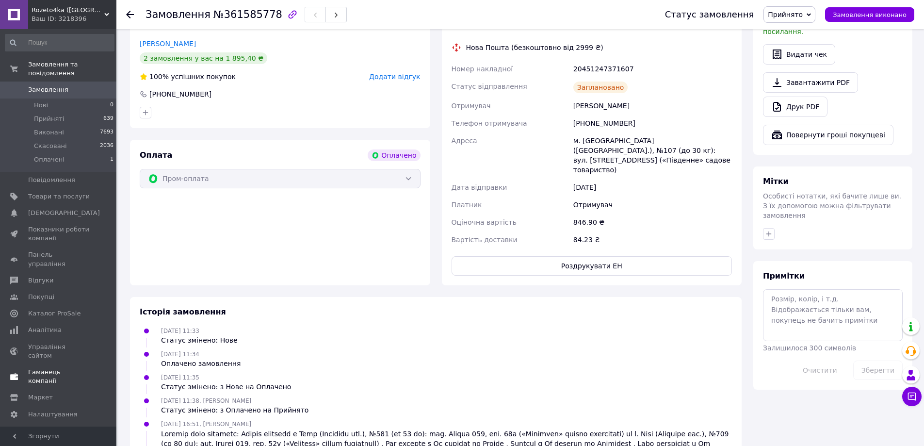
click at [66, 368] on span "Гаманець компанії" at bounding box center [59, 376] width 62 height 17
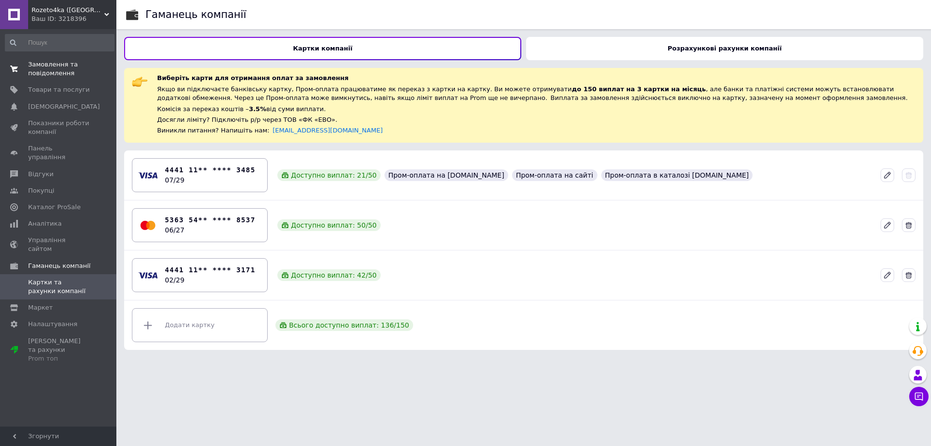
click at [53, 72] on span "Замовлення та повідомлення" at bounding box center [59, 68] width 62 height 17
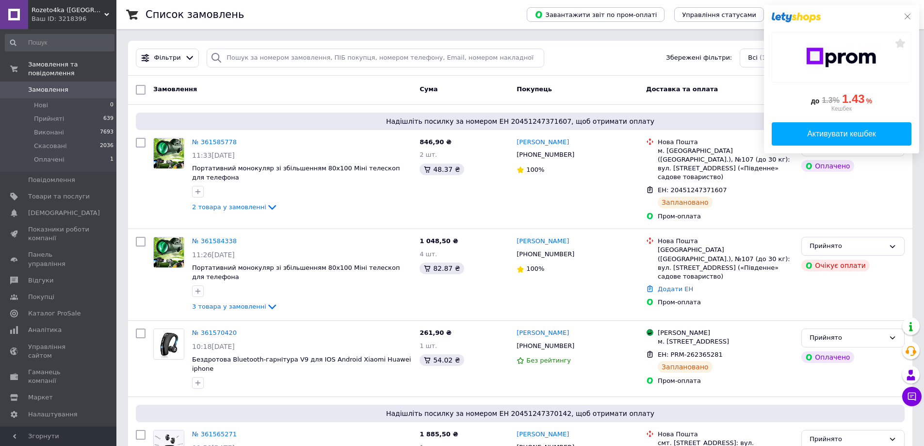
click at [908, 16] on icon at bounding box center [907, 17] width 8 height 8
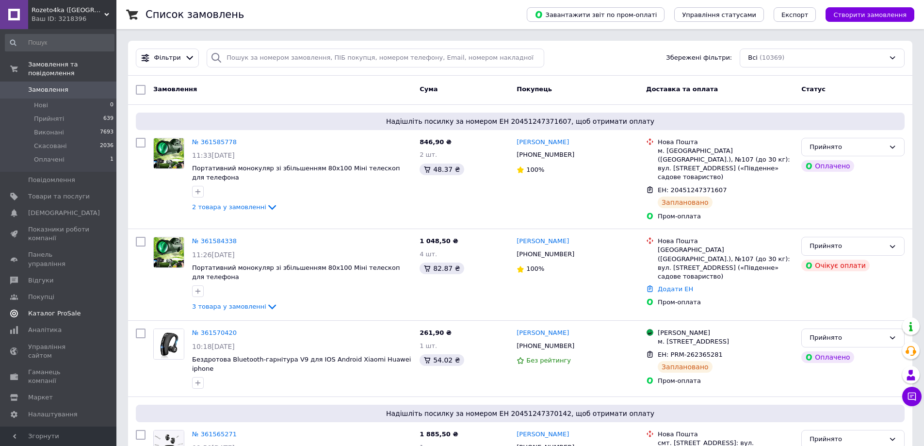
click at [55, 305] on link "Каталог ProSale" at bounding box center [59, 313] width 119 height 16
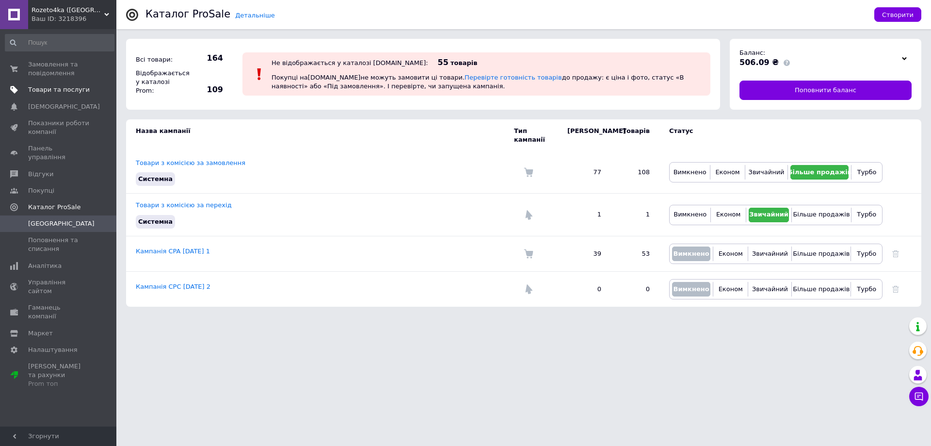
click at [65, 82] on link "Товари та послуги" at bounding box center [59, 89] width 119 height 16
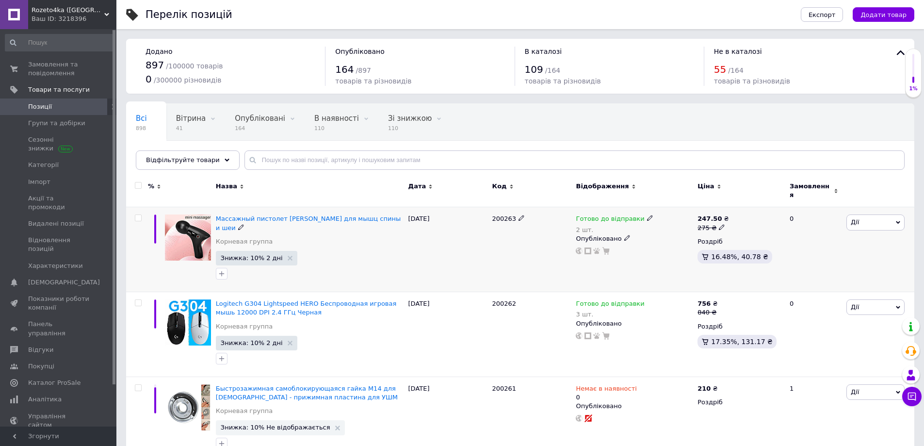
click at [720, 224] on use at bounding box center [721, 226] width 5 height 5
type input "270"
click at [508, 263] on div "200263" at bounding box center [532, 249] width 84 height 85
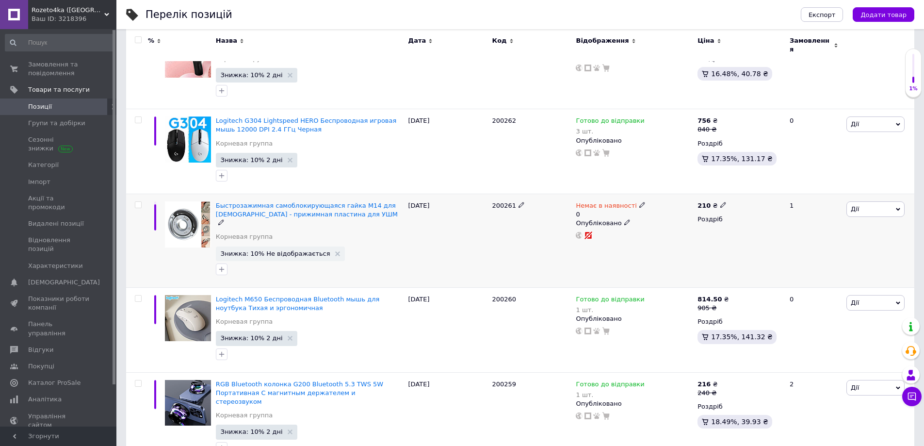
scroll to position [194, 0]
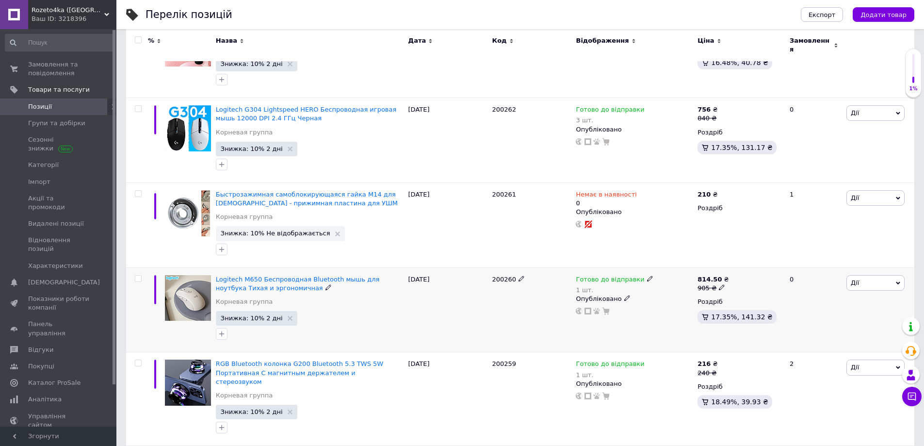
click at [719, 284] on icon at bounding box center [722, 287] width 6 height 6
type input "900"
click at [532, 303] on div "200260" at bounding box center [532, 309] width 84 height 85
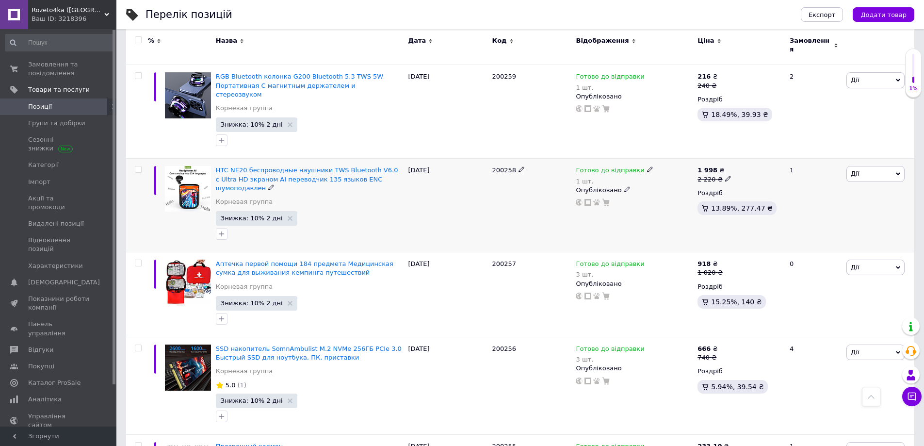
scroll to position [485, 0]
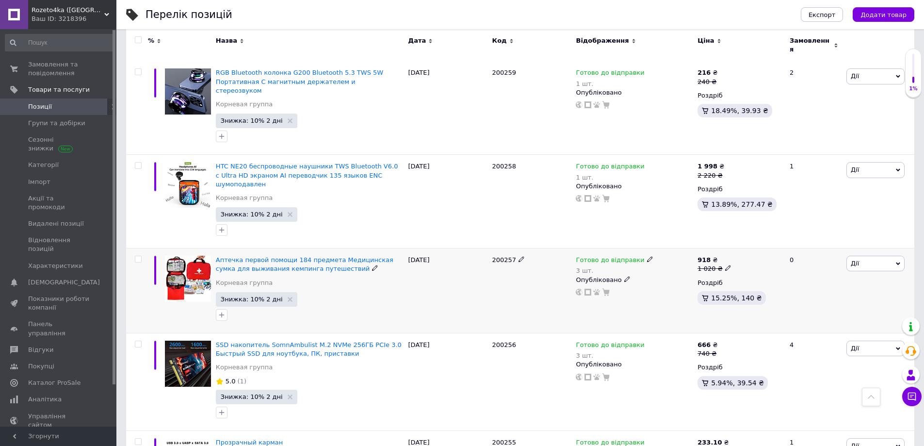
click at [725, 264] on span at bounding box center [728, 267] width 6 height 7
type input "1010"
click at [492, 270] on div "200257" at bounding box center [532, 290] width 84 height 85
click at [719, 349] on span at bounding box center [722, 352] width 6 height 7
type input "735"
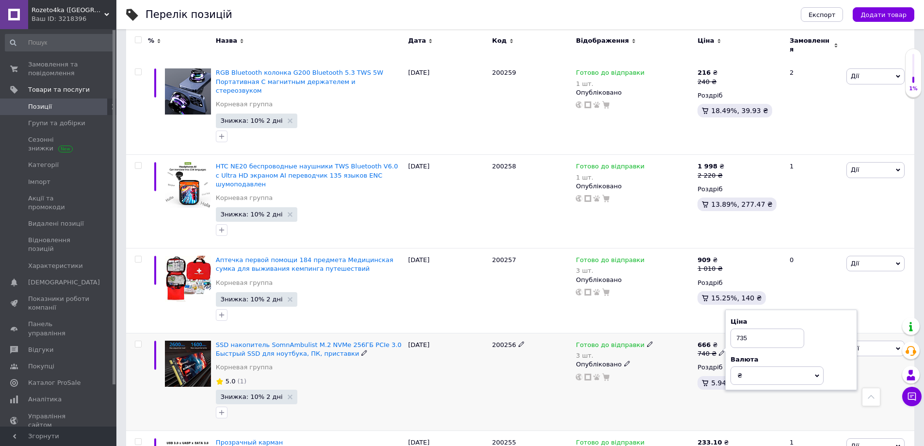
click at [547, 353] on div "200256" at bounding box center [532, 381] width 84 height 97
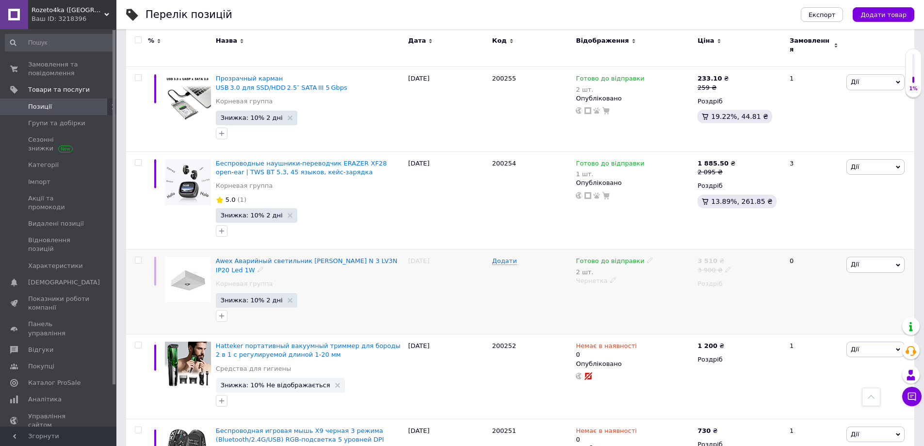
scroll to position [873, 0]
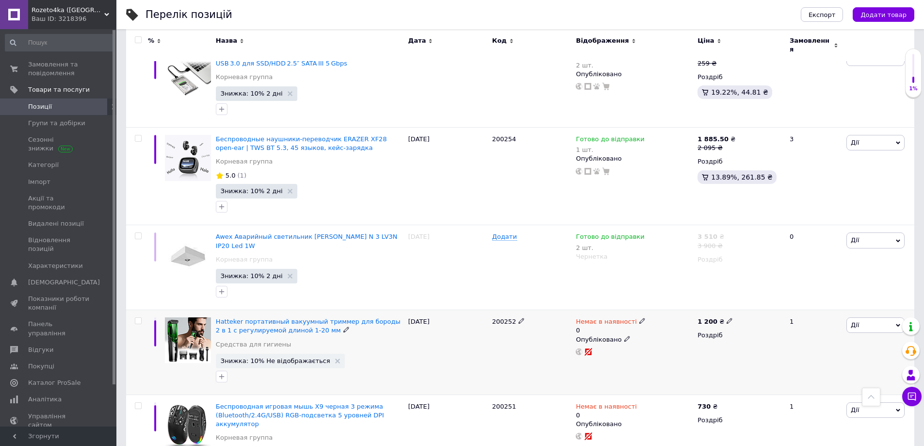
click at [876, 317] on span "Дії" at bounding box center [875, 325] width 58 height 16
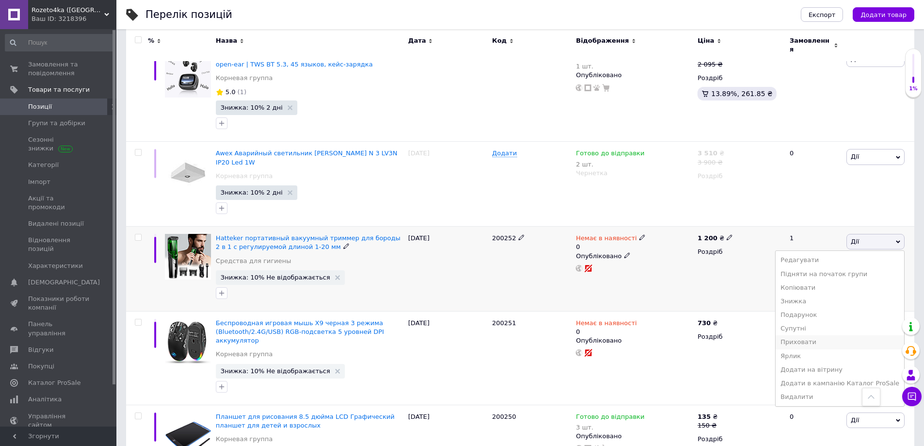
scroll to position [970, 0]
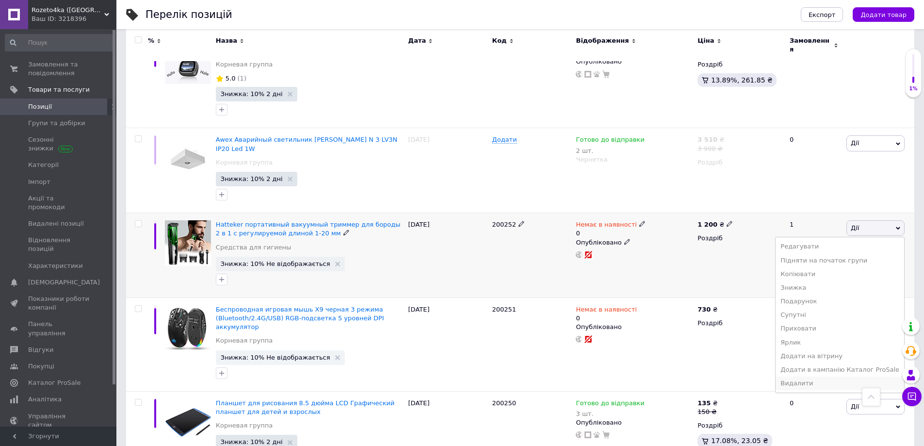
click at [821, 376] on li "Видалити" at bounding box center [839, 383] width 129 height 14
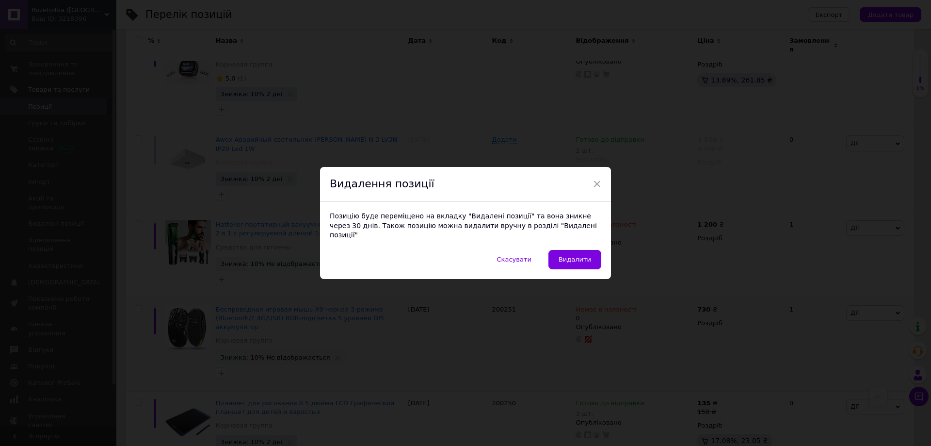
drag, startPoint x: 583, startPoint y: 257, endPoint x: 698, endPoint y: 330, distance: 136.3
click at [583, 257] on span "Видалити" at bounding box center [575, 259] width 32 height 7
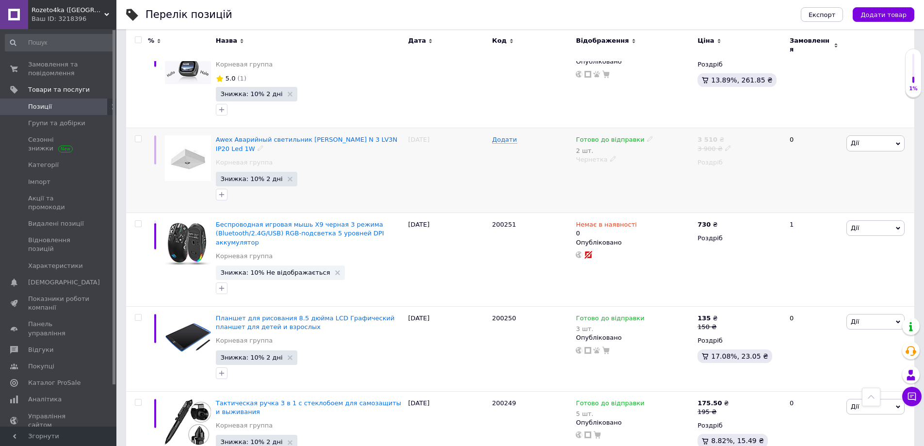
click at [863, 135] on span "Дії" at bounding box center [875, 143] width 58 height 16
click at [817, 291] on li "Видалити" at bounding box center [839, 298] width 129 height 14
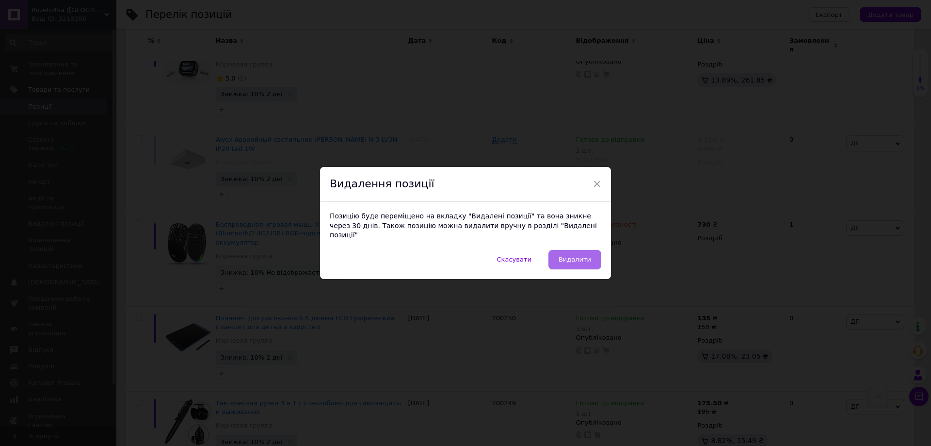
click at [568, 256] on span "Видалити" at bounding box center [575, 259] width 32 height 7
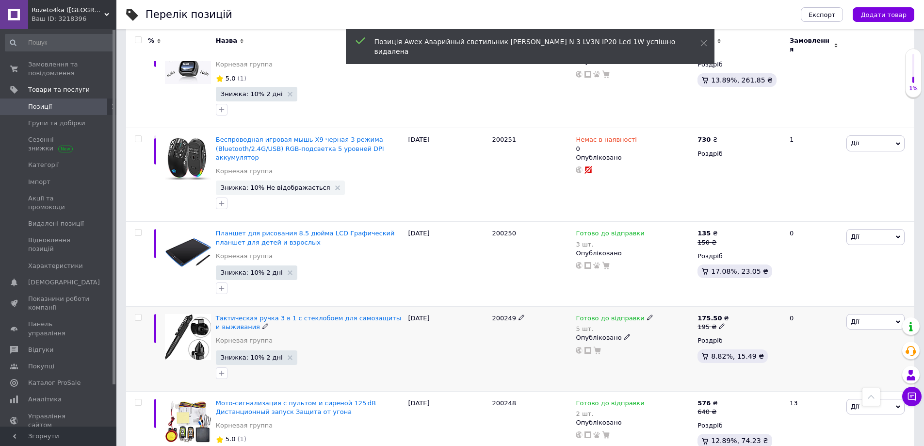
click at [719, 323] on icon at bounding box center [722, 326] width 6 height 6
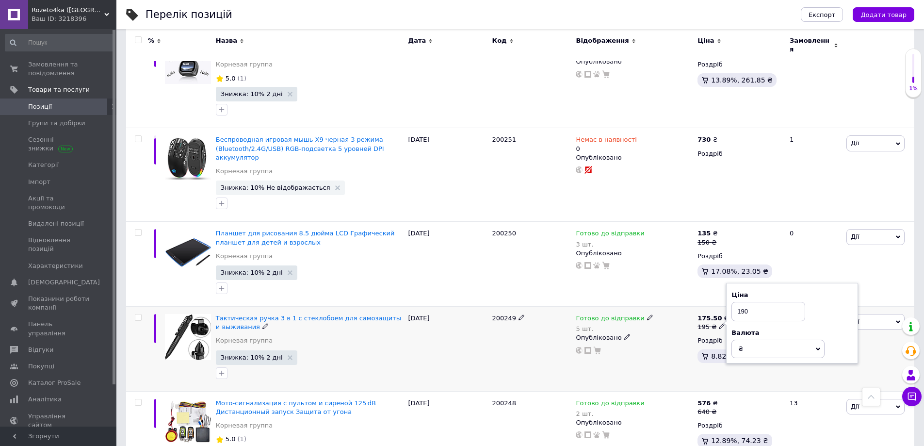
type input "190"
click at [490, 308] on div "200249" at bounding box center [532, 348] width 84 height 85
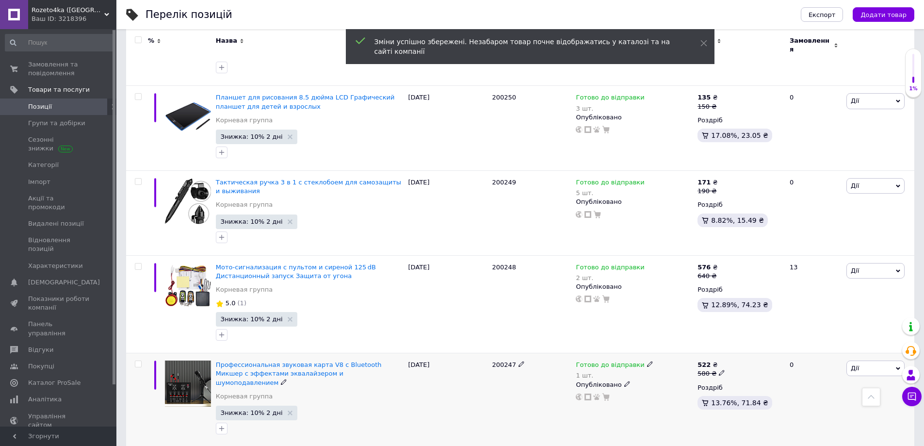
scroll to position [1115, 0]
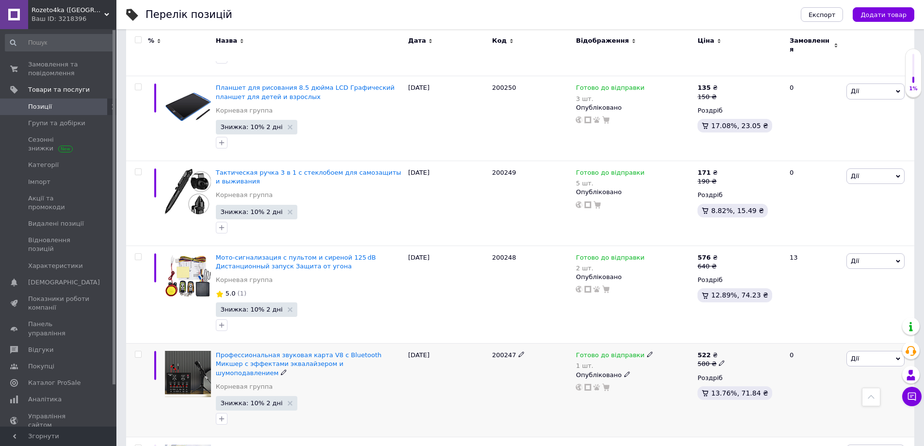
click at [719, 360] on use at bounding box center [721, 362] width 5 height 5
type input "570"
click at [513, 343] on div "200247" at bounding box center [532, 390] width 84 height 94
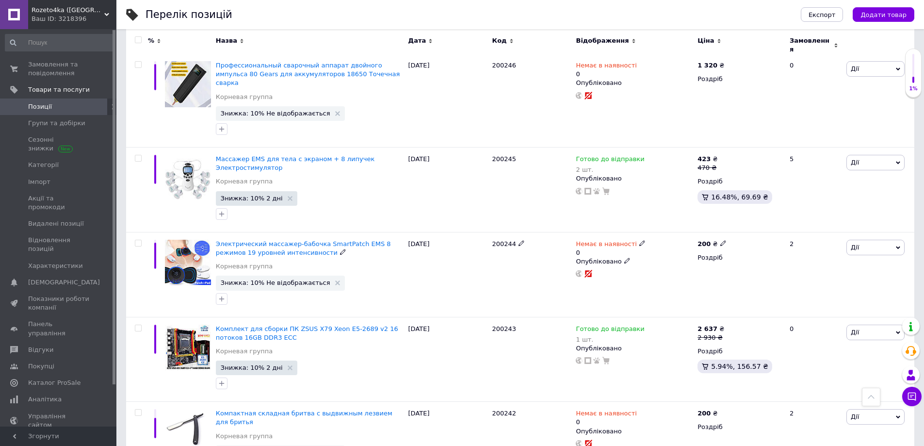
scroll to position [1503, 0]
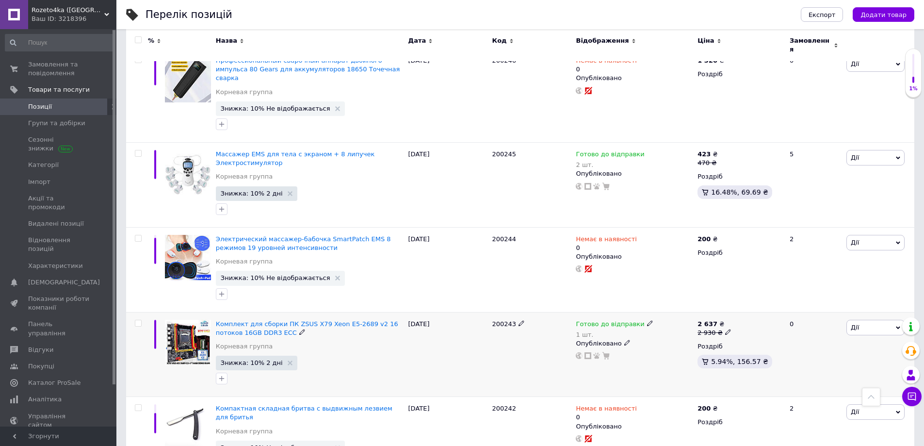
click at [725, 329] on icon at bounding box center [728, 332] width 6 height 6
type input "2920"
click at [548, 312] on div "200243" at bounding box center [532, 354] width 84 height 85
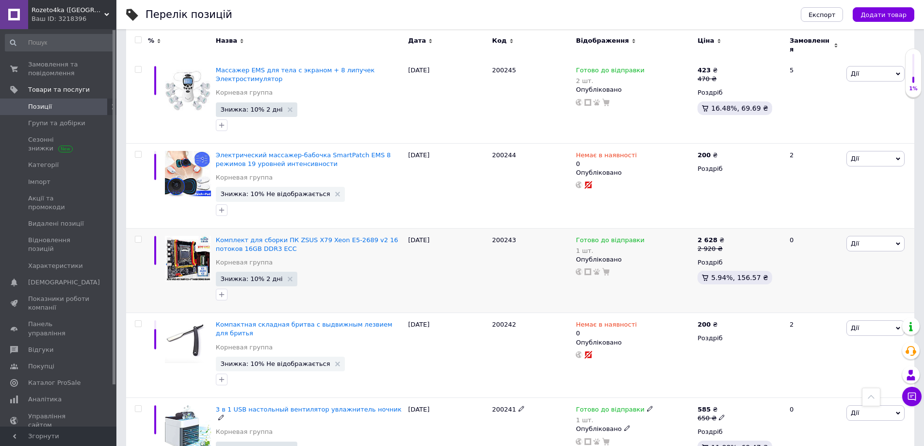
scroll to position [1600, 0]
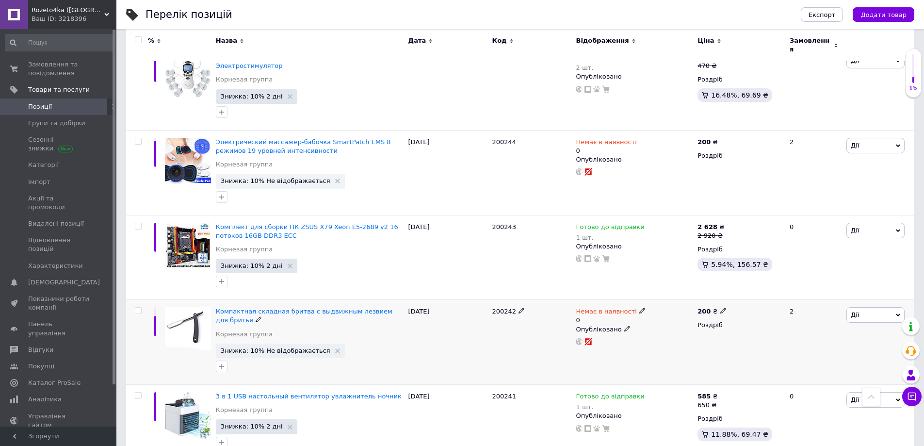
click at [885, 307] on span "Дії" at bounding box center [875, 315] width 58 height 16
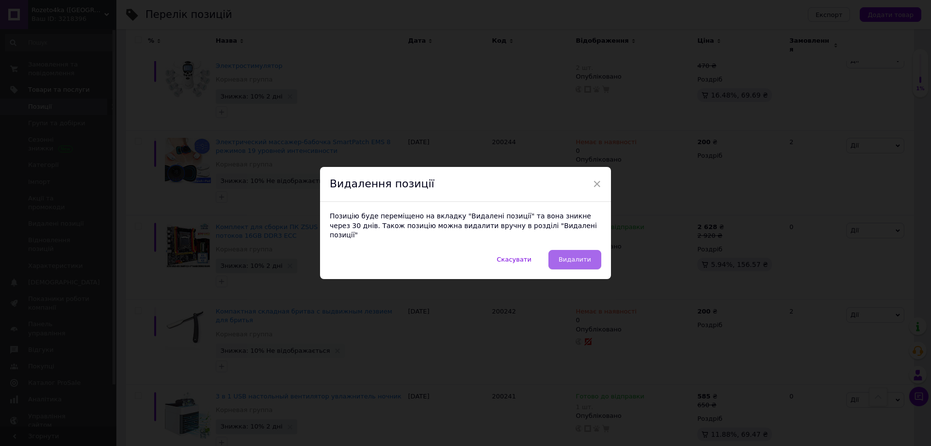
click at [577, 257] on span "Видалити" at bounding box center [575, 259] width 32 height 7
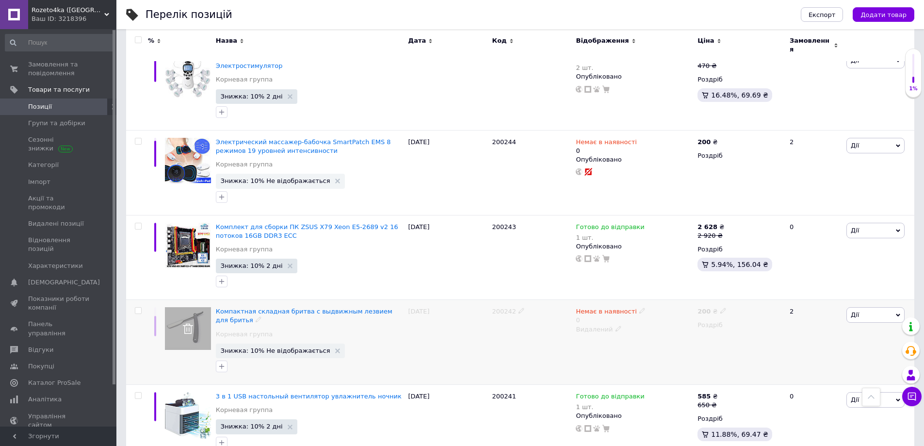
drag, startPoint x: 863, startPoint y: 244, endPoint x: 864, endPoint y: 250, distance: 6.5
click at [863, 307] on span "Дії" at bounding box center [875, 315] width 58 height 16
click at [309, 300] on div "Компактная складная бритва с выдвижным лезвием для бритья Корневая группа Знижк…" at bounding box center [309, 342] width 193 height 85
click at [325, 307] on span "Компактная складная бритва с выдвижным лезвием для бритья" at bounding box center [304, 315] width 177 height 16
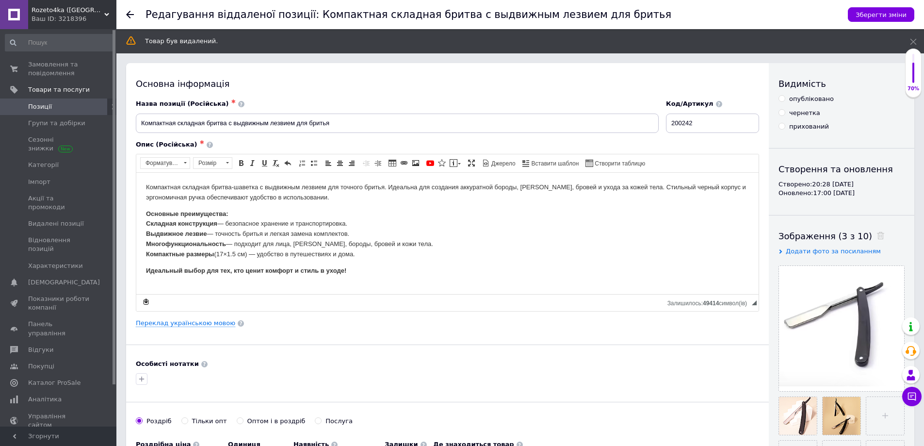
click at [783, 99] on input "опубліковано" at bounding box center [781, 98] width 6 height 6
radio input "true"
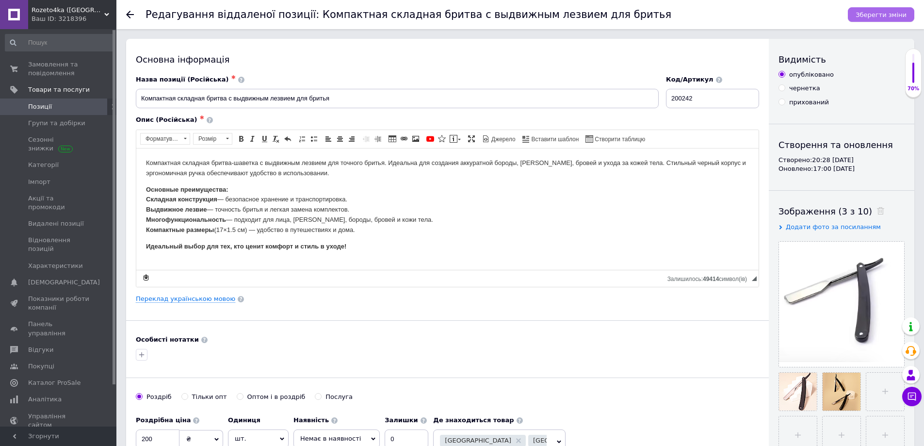
click at [889, 13] on icon "Зберегти зміни" at bounding box center [880, 14] width 51 height 7
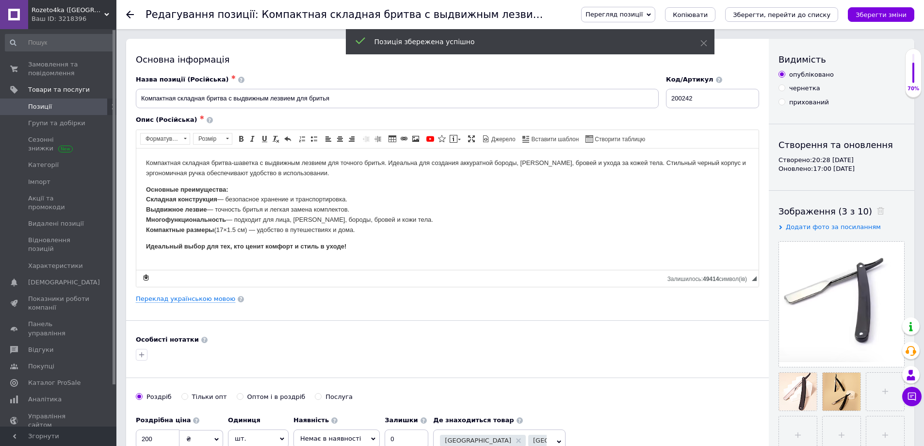
click at [44, 107] on span "Позиції" at bounding box center [40, 106] width 24 height 9
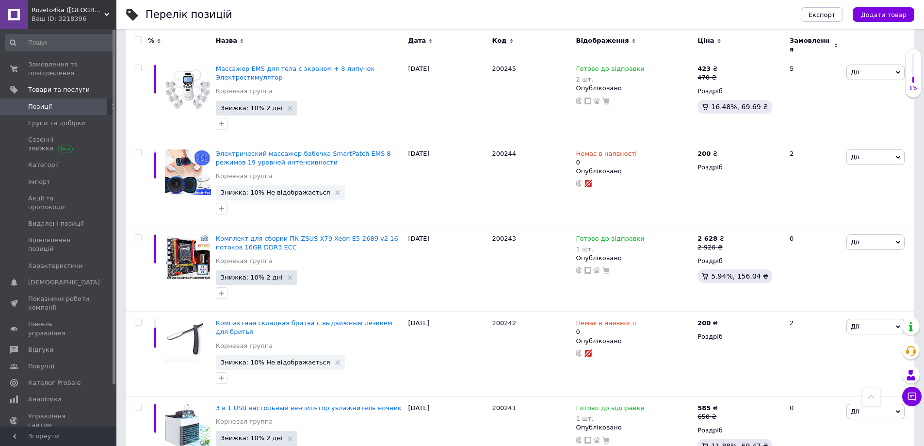
scroll to position [1600, 0]
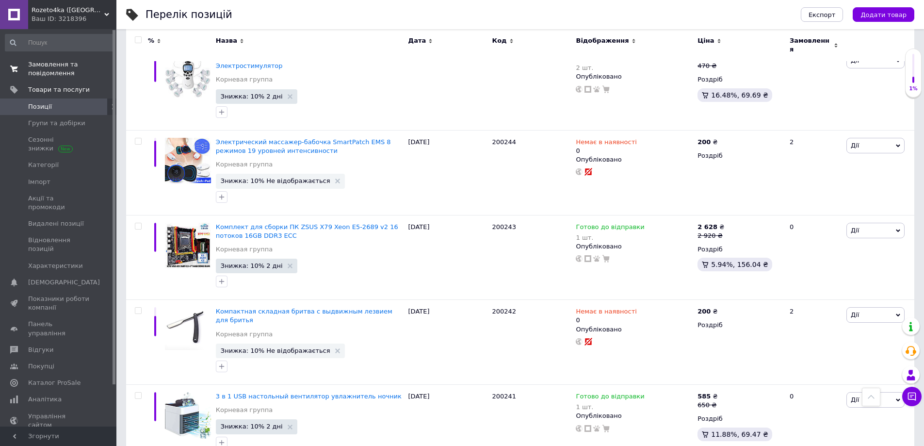
click at [50, 71] on span "Замовлення та повідомлення" at bounding box center [59, 68] width 62 height 17
